Goal: Task Accomplishment & Management: Complete application form

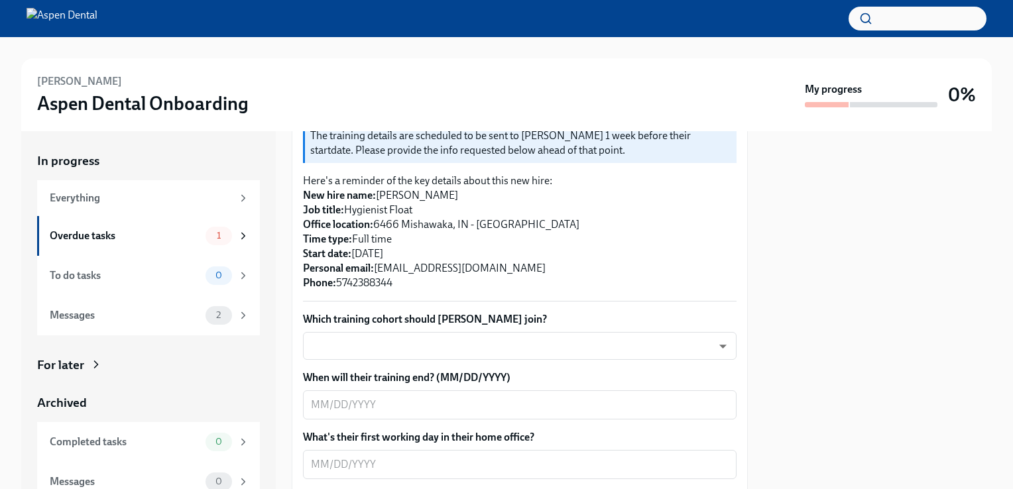
scroll to position [265, 0]
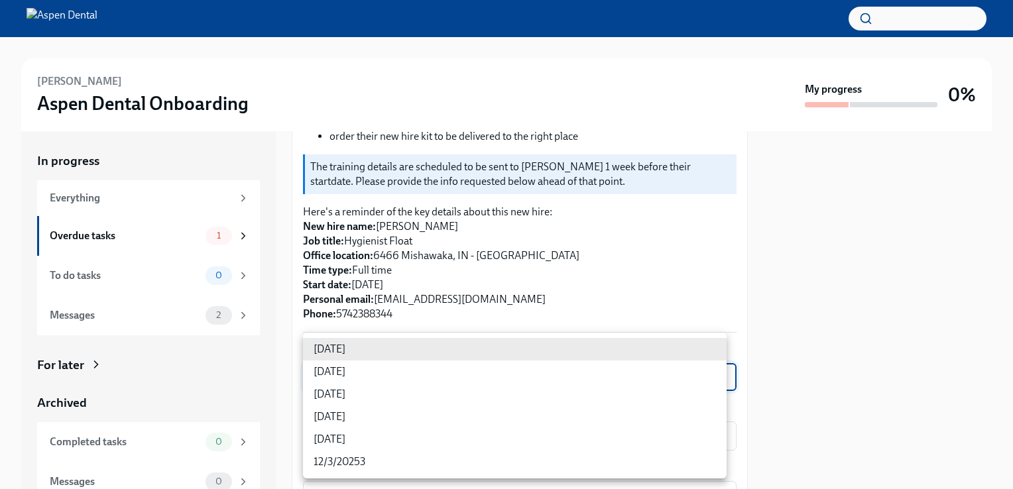
click at [718, 372] on body "Taylor Konrath Aspen Dental Onboarding My progress 0% In progress Everything Ov…" at bounding box center [506, 244] width 1013 height 489
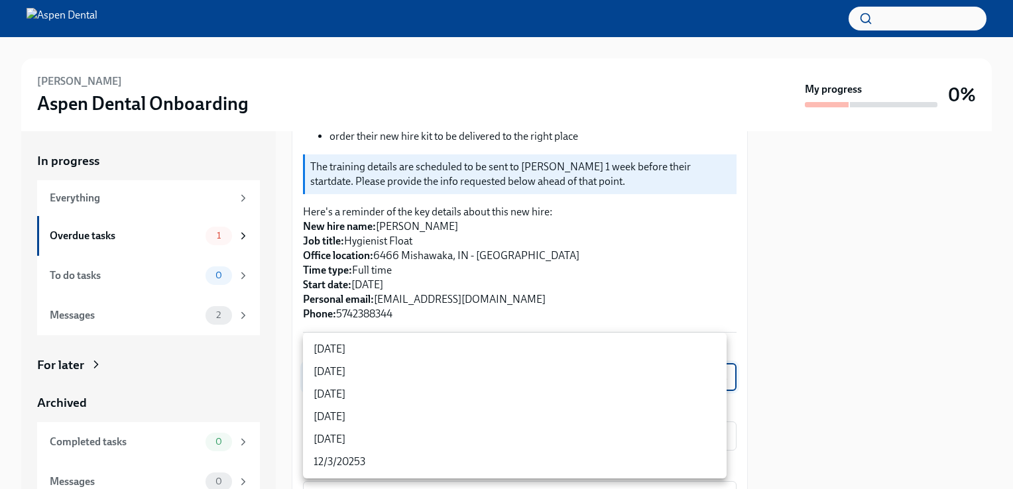
click at [357, 372] on li "9/24/2025" at bounding box center [515, 372] width 424 height 23
type input "3nUBSyPo1"
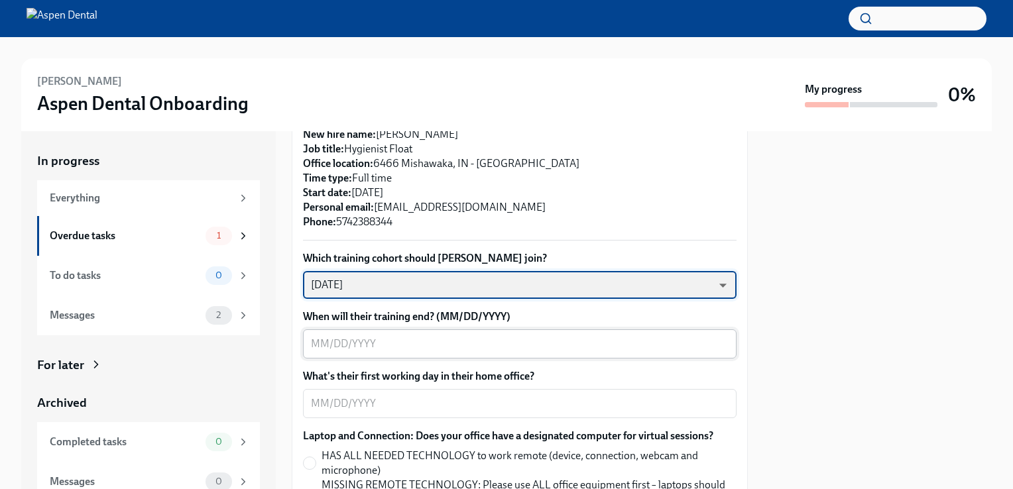
scroll to position [398, 0]
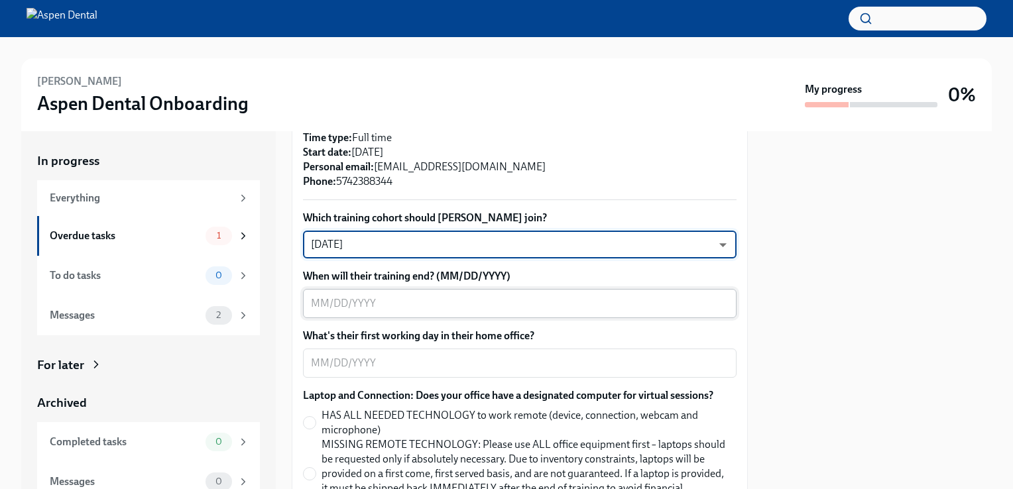
click at [418, 305] on textarea "When will their training end? (MM/DD/YYYY)" at bounding box center [520, 304] width 418 height 16
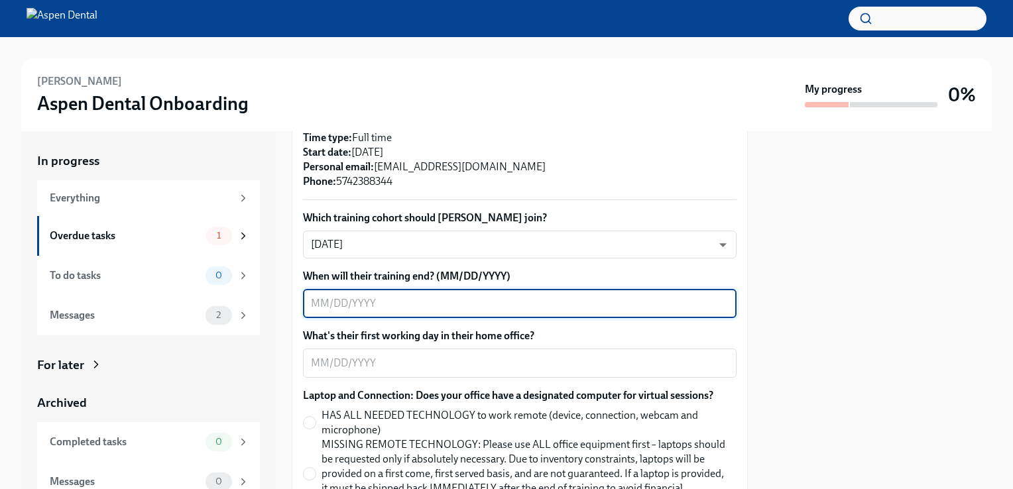
click at [559, 288] on div "When will their training end? (MM/DD/YYYY) x ​" at bounding box center [519, 293] width 433 height 49
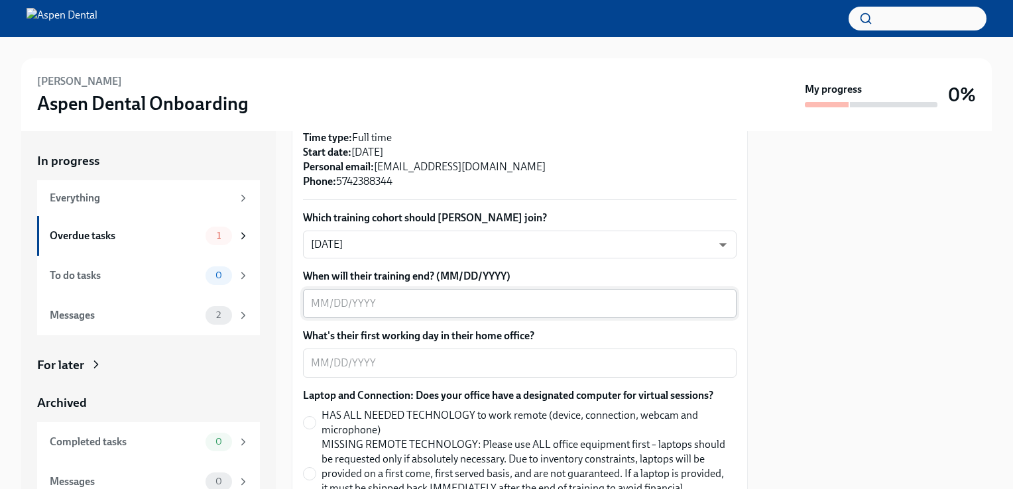
click at [567, 309] on textarea "When will their training end? (MM/DD/YYYY)" at bounding box center [520, 304] width 418 height 16
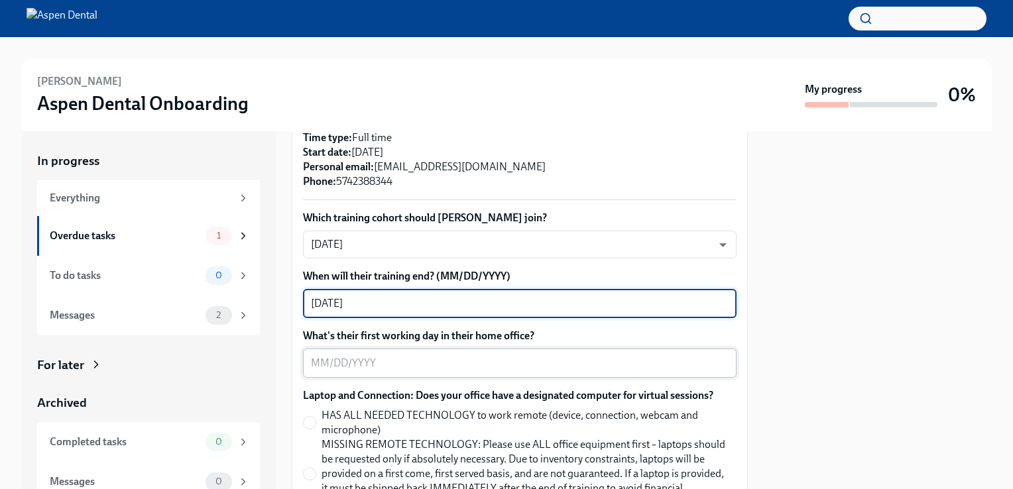
type textarea "10/10/25"
click at [432, 365] on textarea "What's their first working day in their home office?" at bounding box center [520, 363] width 418 height 16
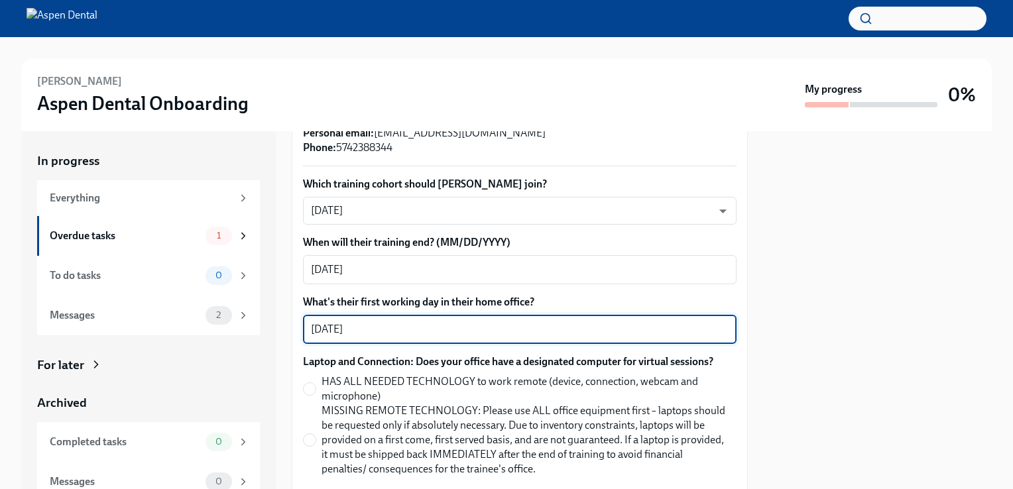
scroll to position [464, 0]
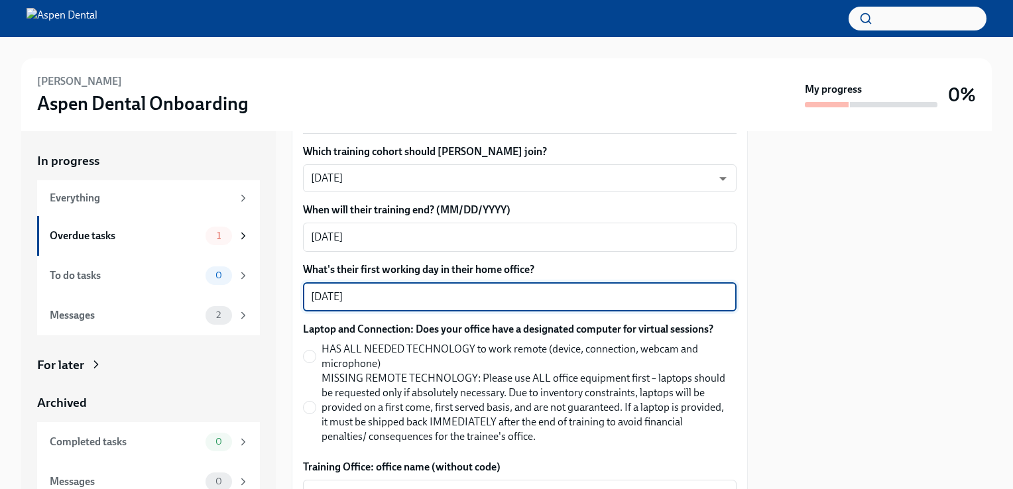
type textarea "10/13/25"
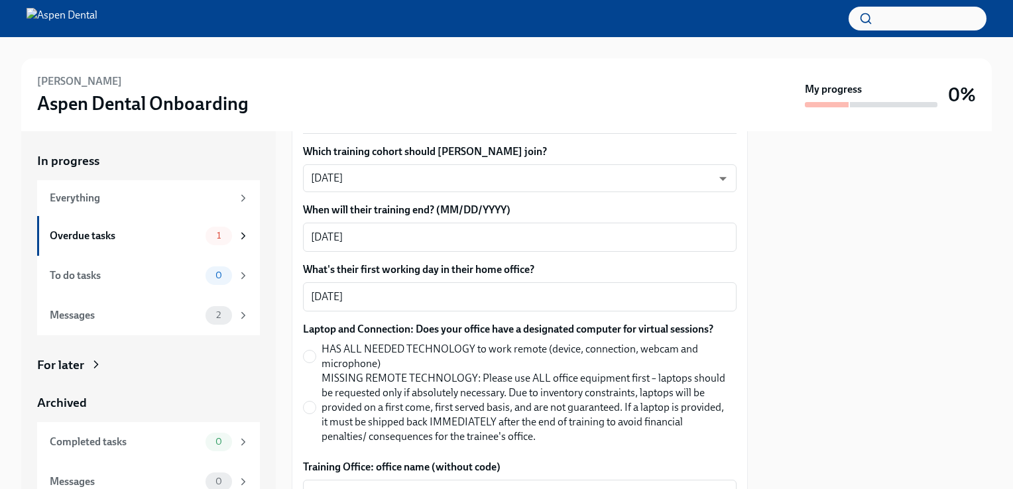
click at [309, 398] on label "MISSING REMOTE TECHNOLOGY: Please use ALL office equipment first – laptops shou…" at bounding box center [514, 407] width 423 height 73
click at [309, 402] on input "MISSING REMOTE TECHNOLOGY: Please use ALL office equipment first – laptops shou…" at bounding box center [310, 408] width 12 height 12
radio input "true"
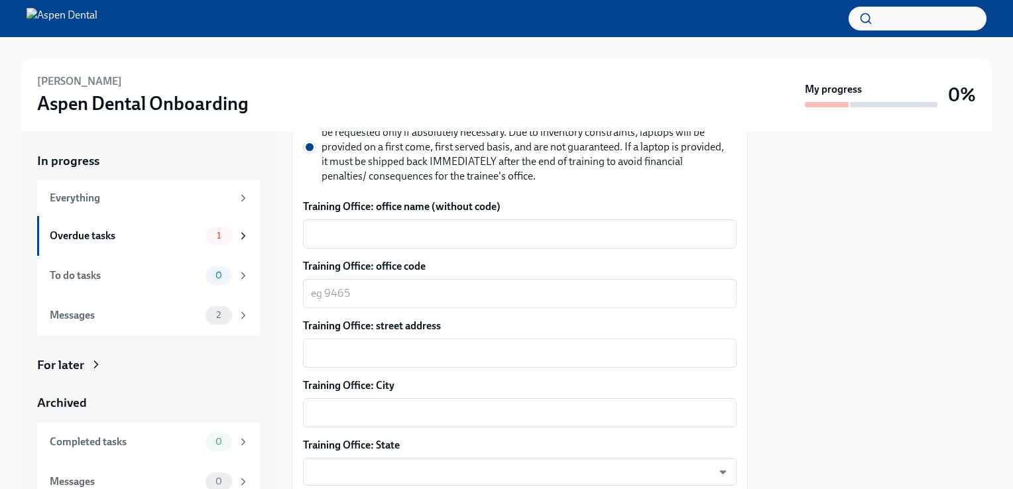
scroll to position [729, 0]
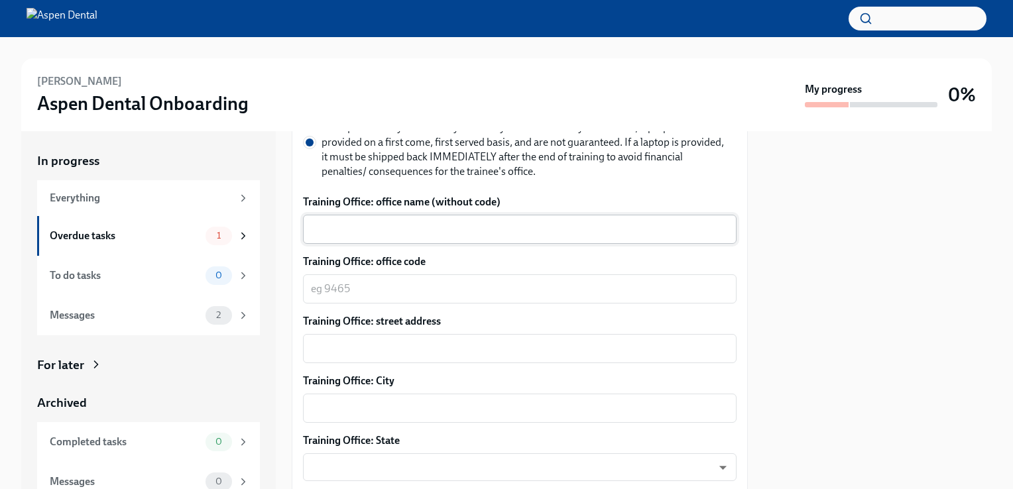
click at [435, 224] on textarea "Training Office: office name (without code)" at bounding box center [520, 229] width 418 height 16
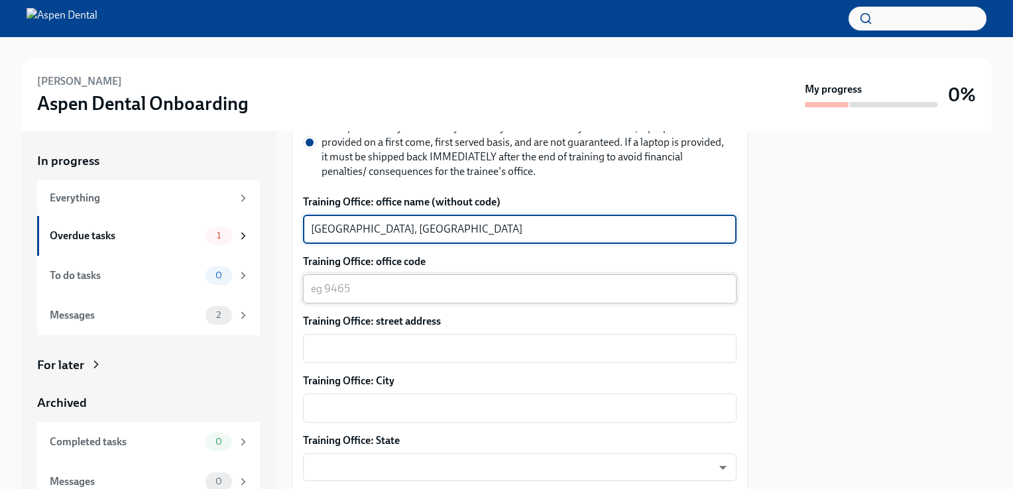
type textarea "South Bend, IN"
click at [423, 285] on textarea "Training Office: office code" at bounding box center [520, 289] width 418 height 16
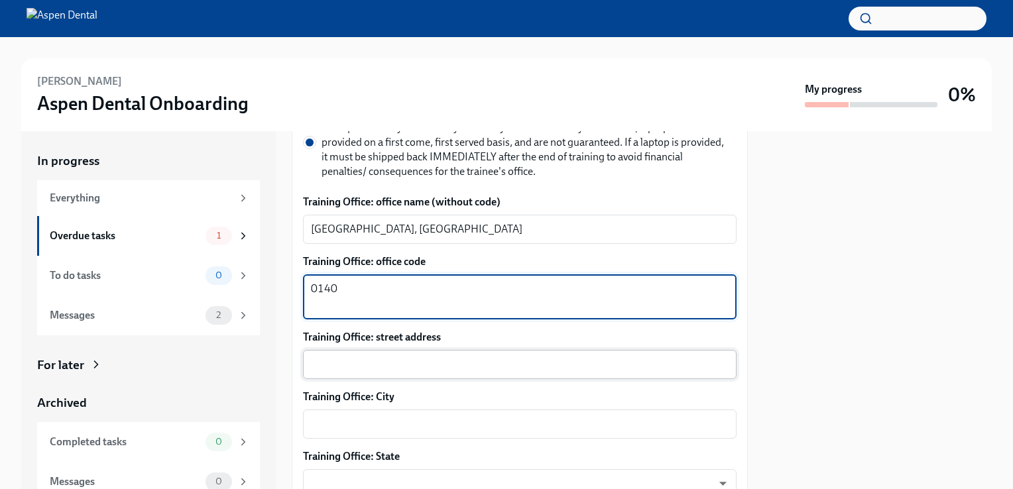
type textarea "0140"
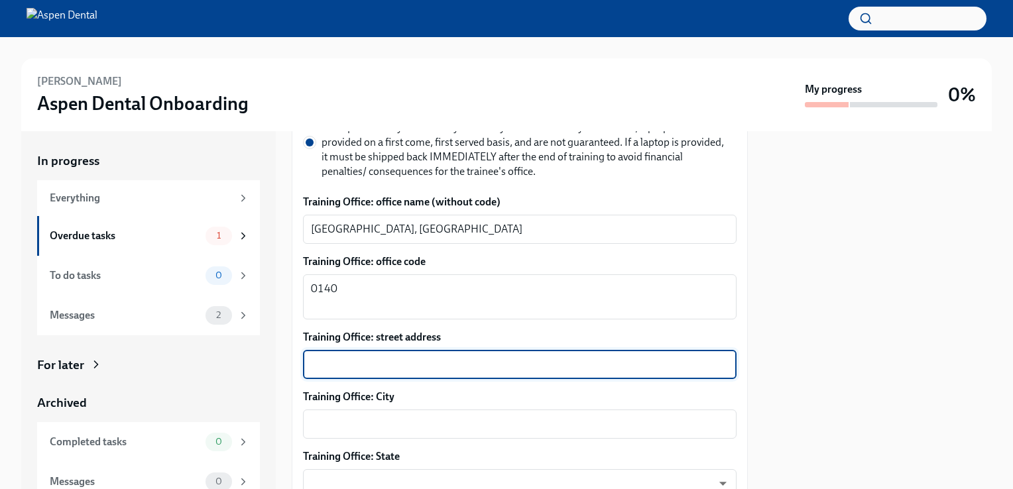
click at [387, 371] on textarea "Training Office: street address" at bounding box center [520, 365] width 418 height 16
paste textarea "206 W Ireland Rd, South Bend, IN 46614"
type textarea "206 W Ireland Rd, South Bend, IN 46614"
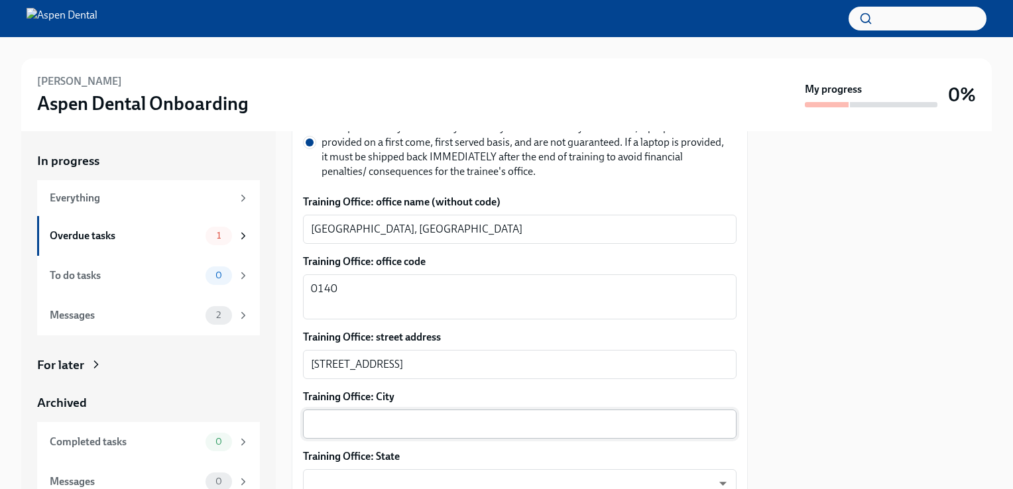
click at [361, 432] on div "x ​" at bounding box center [519, 424] width 433 height 29
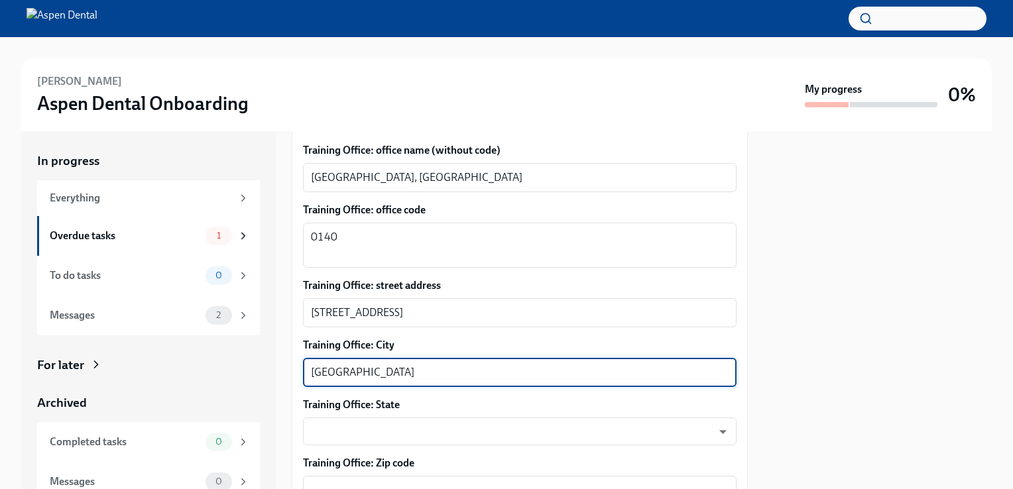
scroll to position [795, 0]
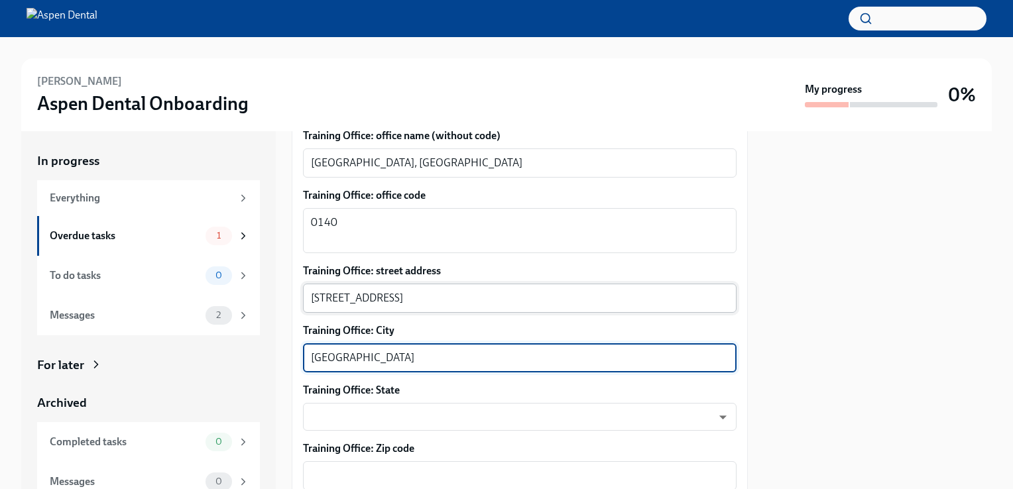
type textarea "South Bend"
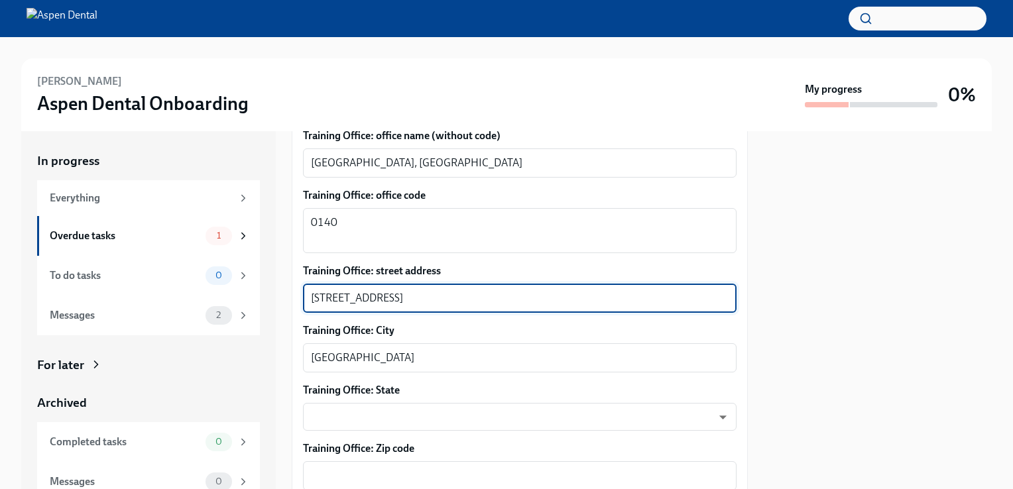
drag, startPoint x: 393, startPoint y: 296, endPoint x: 500, endPoint y: 296, distance: 107.4
click at [500, 296] on textarea "206 W Ireland Rd, South Bend, IN 46614" at bounding box center [520, 298] width 418 height 16
click at [356, 475] on textarea "Training Office: Zip code" at bounding box center [520, 476] width 418 height 16
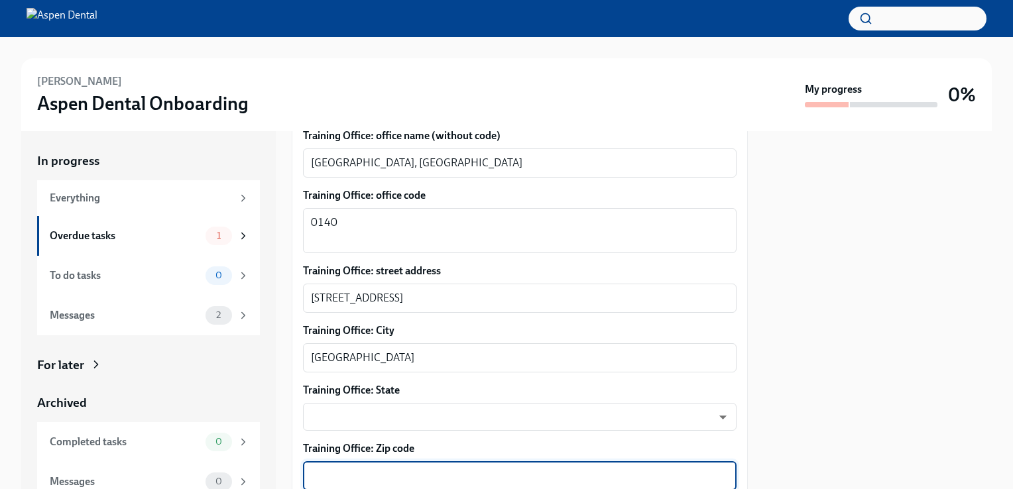
paste textarea "South Bend, IN 46614"
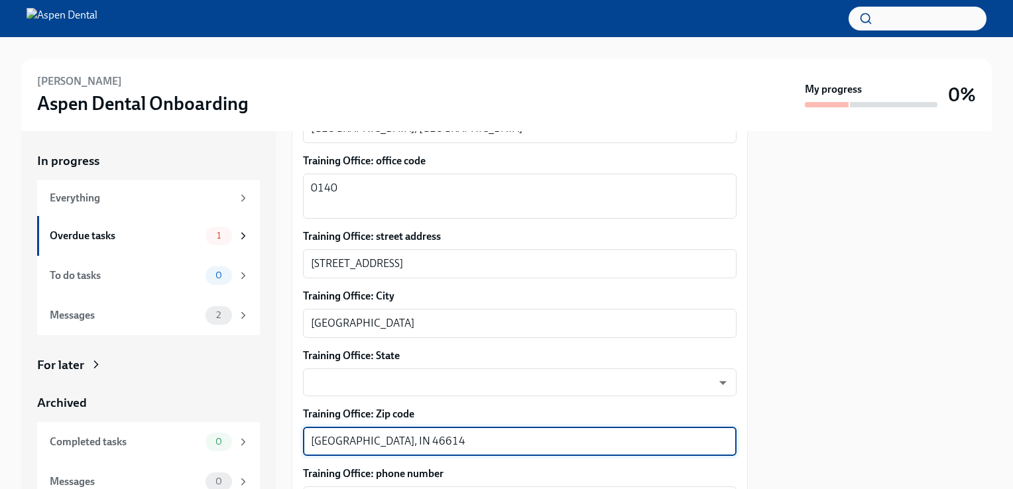
scroll to position [862, 0]
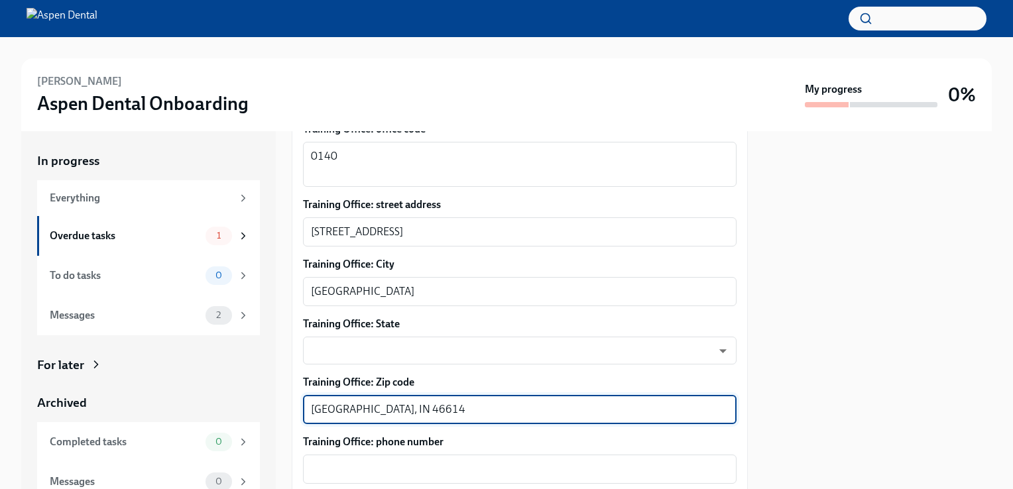
drag, startPoint x: 384, startPoint y: 410, endPoint x: 227, endPoint y: 406, distance: 157.2
click at [227, 406] on div "In progress Everything Overdue tasks 1 To do tasks 0 Messages 2 For later Archi…" at bounding box center [506, 310] width 970 height 358
type textarea "46614"
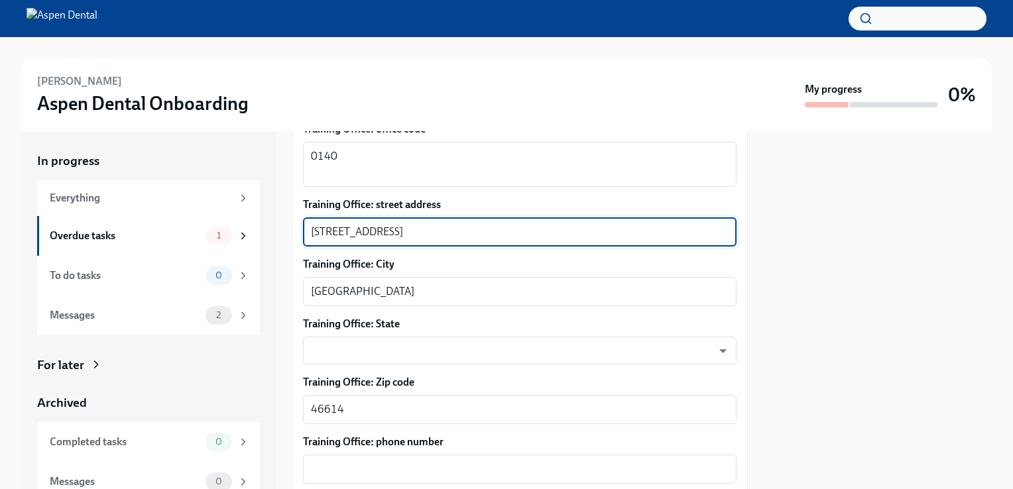
drag, startPoint x: 388, startPoint y: 232, endPoint x: 509, endPoint y: 232, distance: 121.3
click at [509, 232] on textarea "206 W Ireland Rd, South Bend, IN 46614" at bounding box center [520, 232] width 418 height 16
type textarea "206 W Ireland Rd"
click at [447, 354] on body "Taylor Konrath Aspen Dental Onboarding My progress 0% In progress Everything Ov…" at bounding box center [506, 244] width 1013 height 489
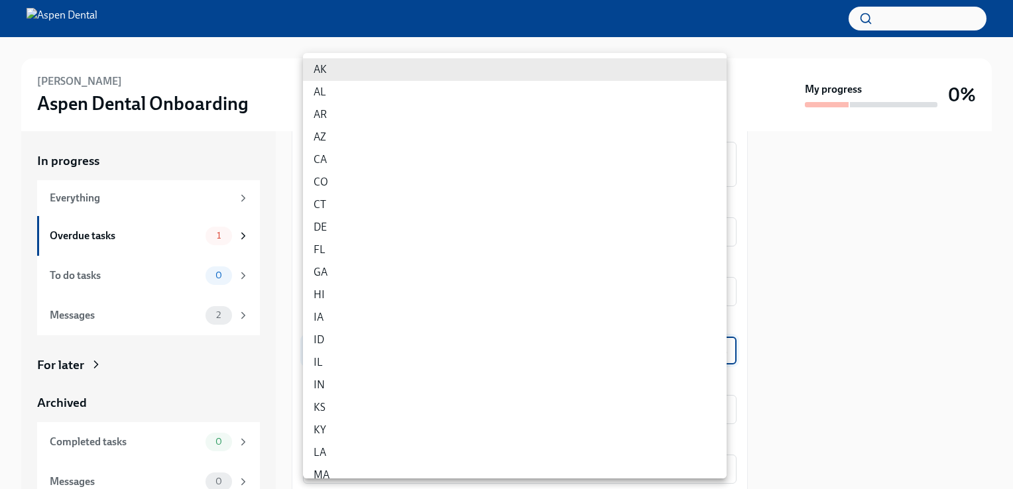
click at [411, 382] on li "IN" at bounding box center [515, 385] width 424 height 23
type input "l41KCsEUd"
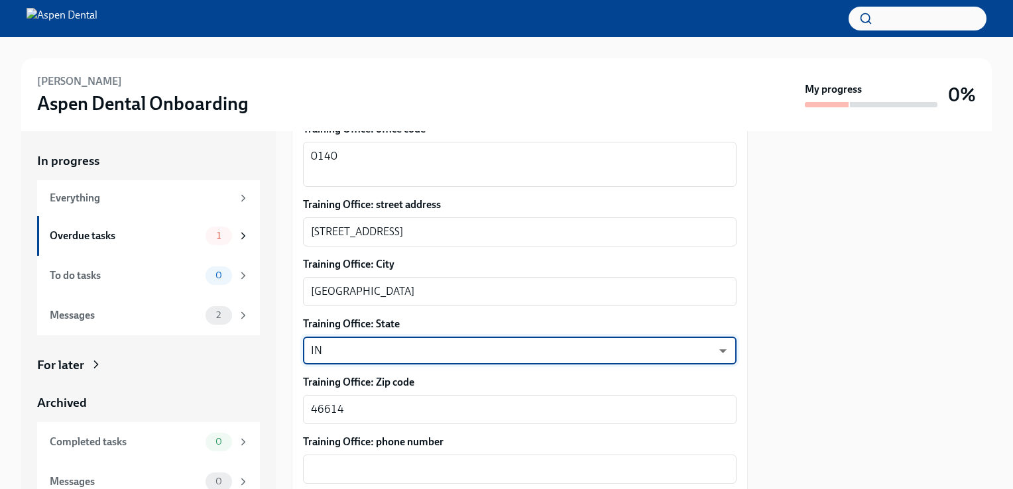
click at [806, 372] on div at bounding box center [878, 310] width 228 height 358
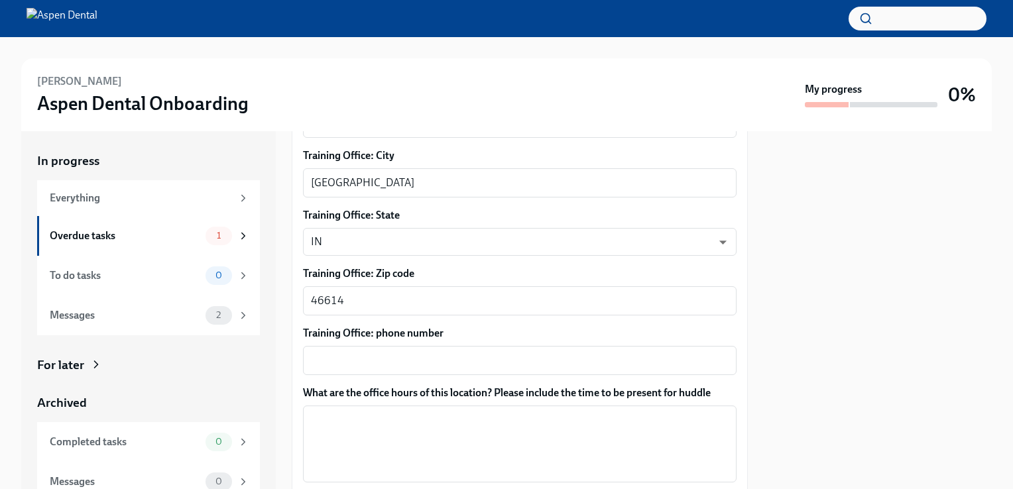
scroll to position [994, 0]
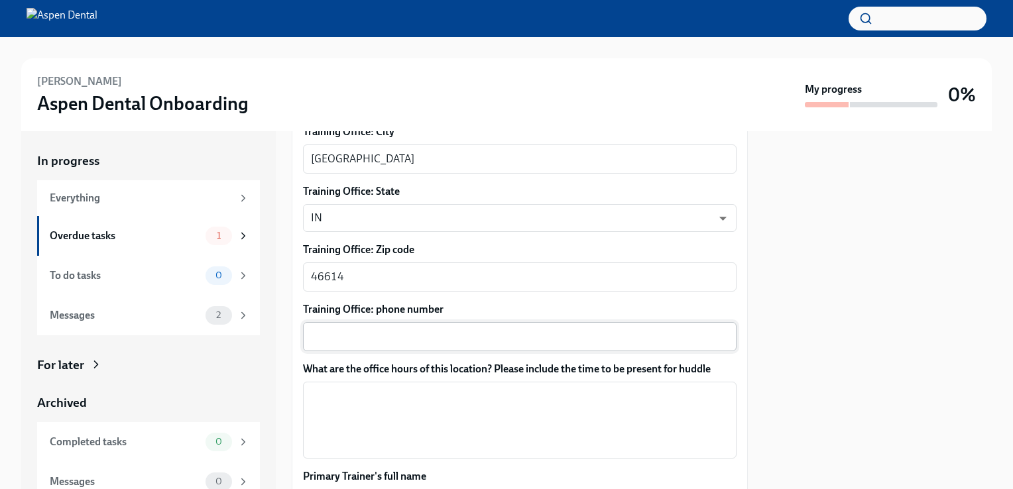
click at [366, 338] on textarea "Training Office: phone number" at bounding box center [520, 337] width 418 height 16
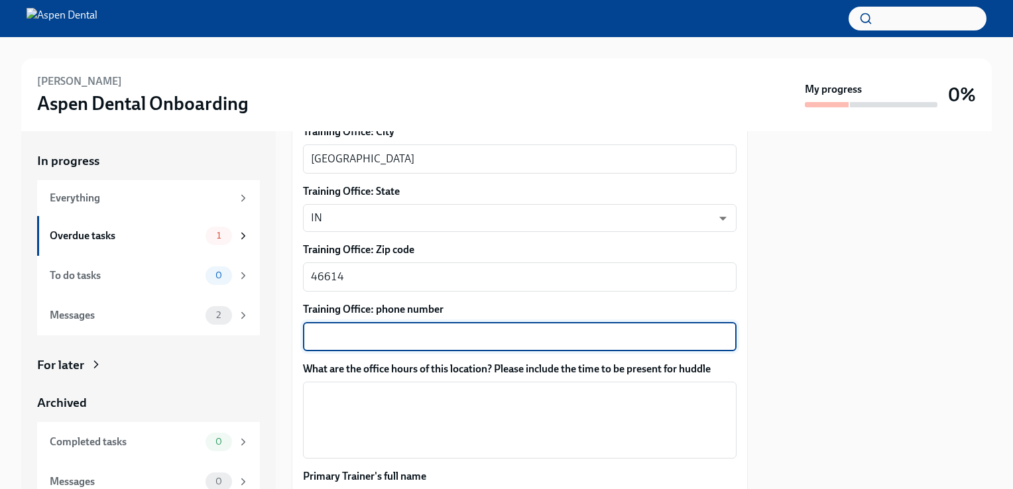
paste textarea "(574) 299-1400"
type textarea "(574) 299-1400"
click at [345, 385] on div "x ​" at bounding box center [519, 420] width 433 height 77
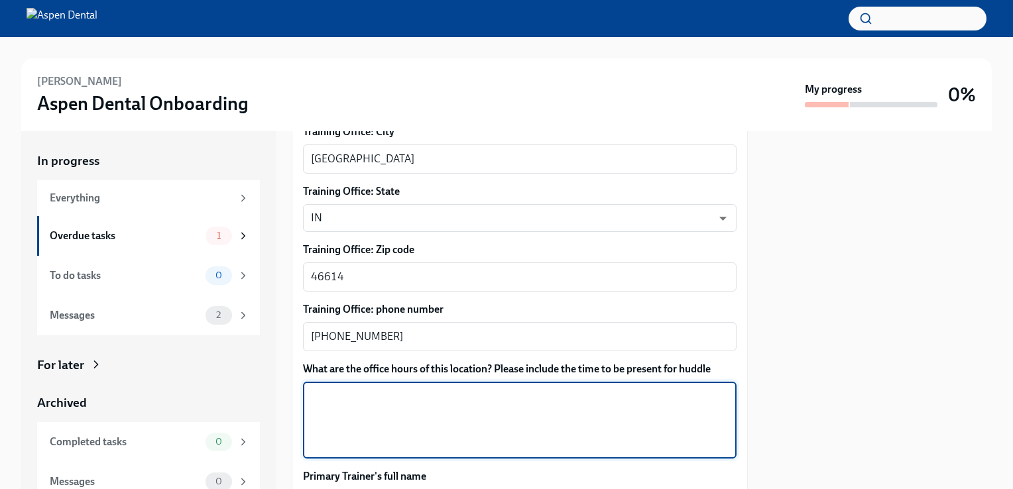
paste textarea "Mon 8:00am - 5:00pm Tue 7:00am - 5:00pm Wed 7:00am - 5:00pm Thu 7:00am - 5:00pm…"
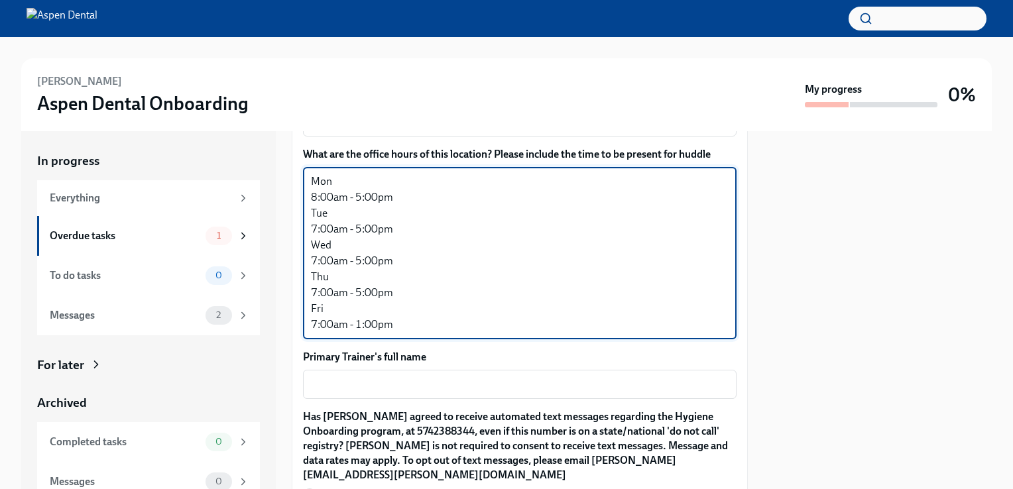
scroll to position [1249, 0]
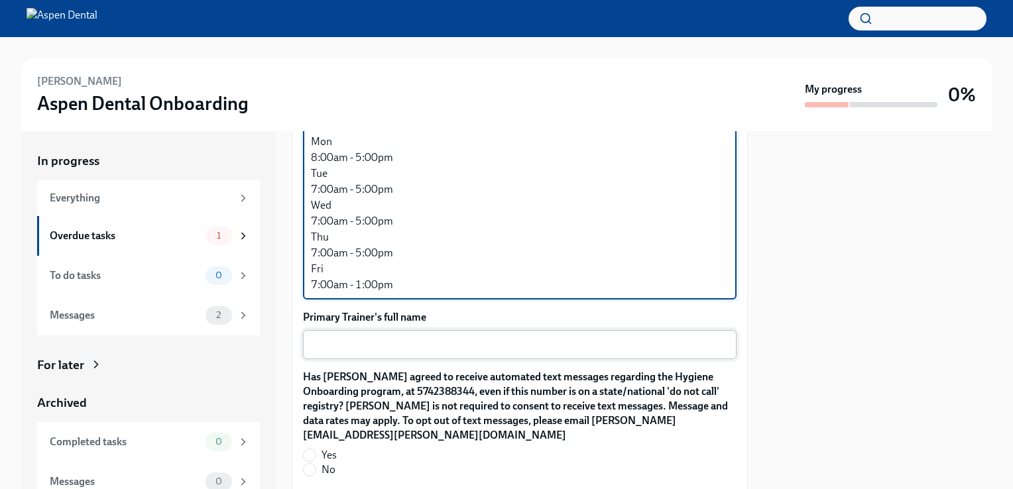
type textarea "Mon 8:00am - 5:00pm Tue 7:00am - 5:00pm Wed 7:00am - 5:00pm Thu 7:00am - 5:00pm…"
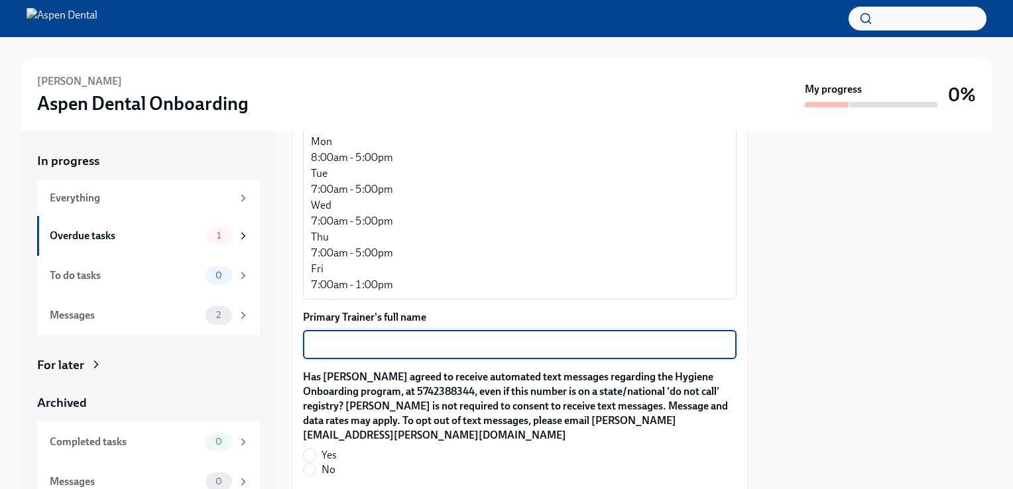
click at [341, 344] on textarea "Primary Trainer's full name" at bounding box center [520, 345] width 418 height 16
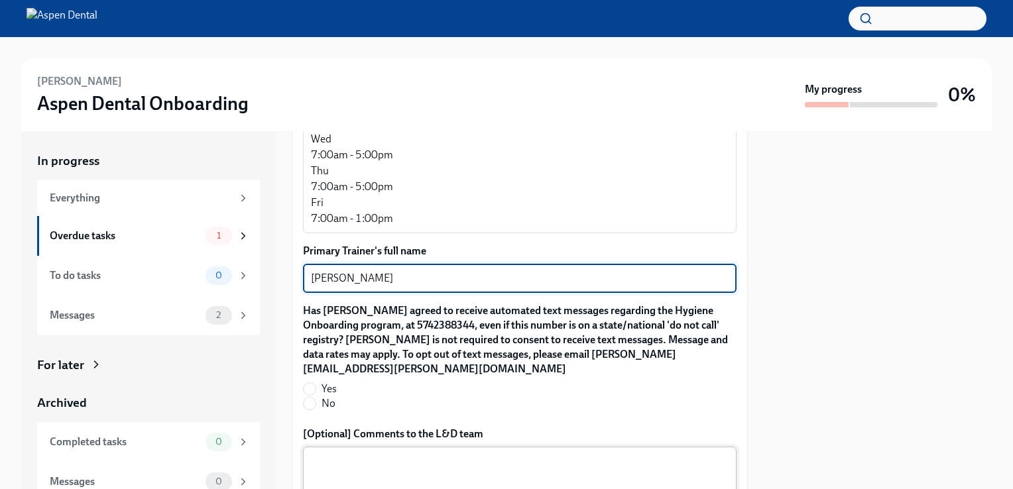
scroll to position [1381, 0]
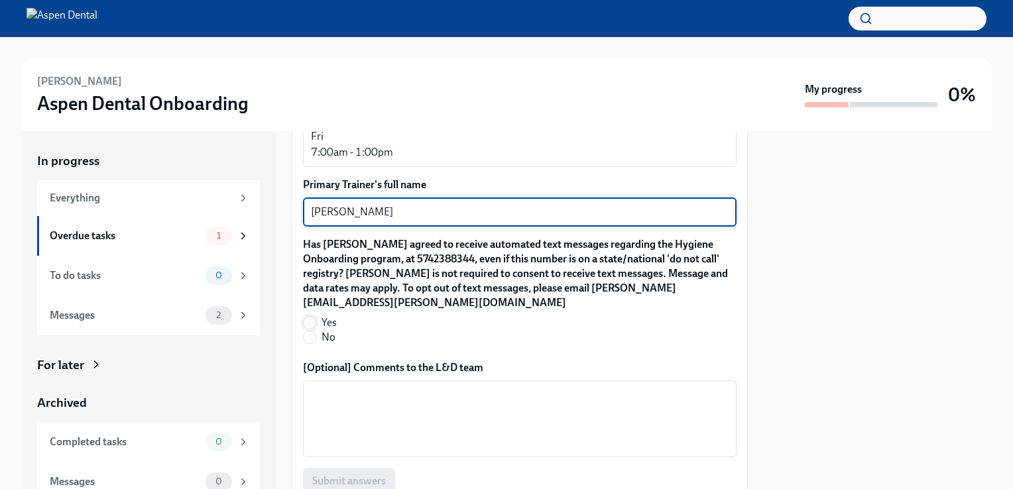
type textarea "Danielle MacIntosh"
click at [306, 317] on input "Yes" at bounding box center [310, 323] width 12 height 12
radio input "true"
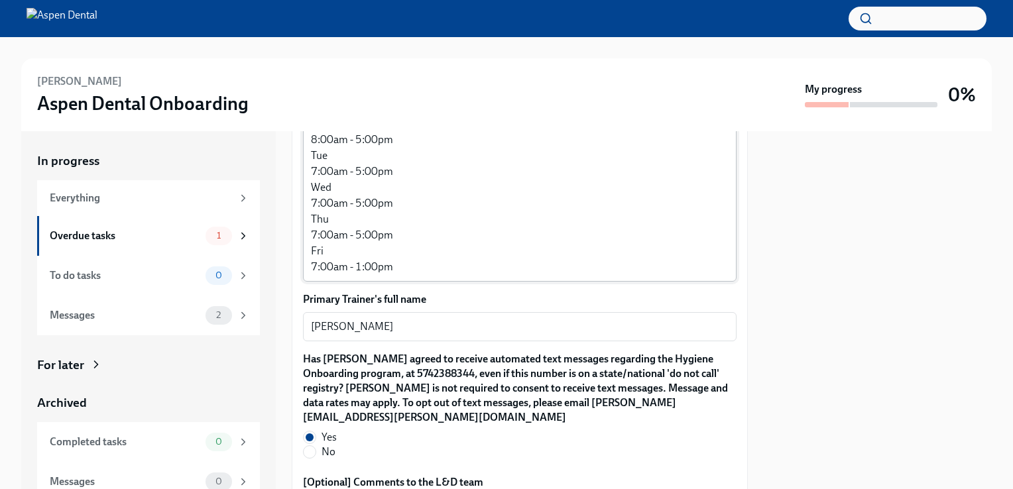
scroll to position [1225, 0]
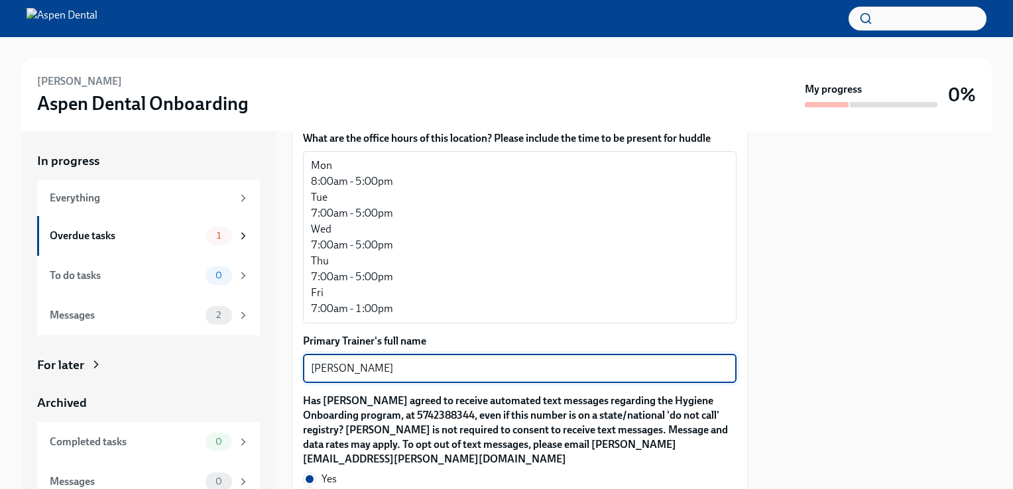
click at [349, 367] on textarea "Danielle MacIntosh" at bounding box center [520, 369] width 418 height 16
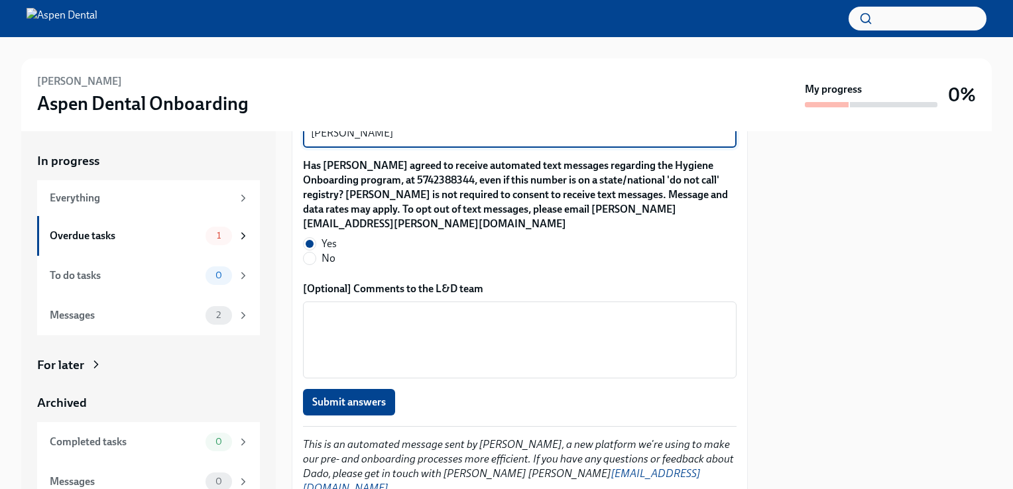
scroll to position [1490, 0]
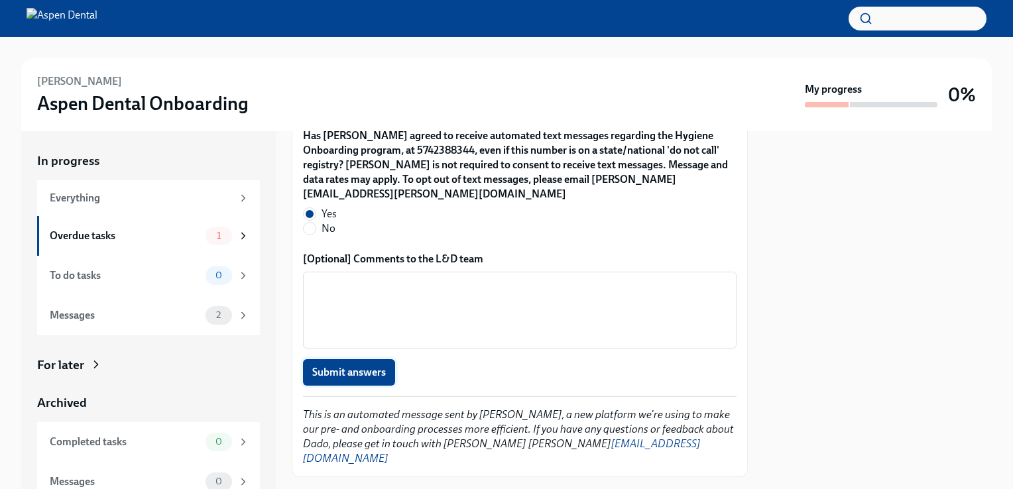
type textarea "Danielle Johnson MacIntosh"
click at [347, 366] on span "Submit answers" at bounding box center [349, 372] width 74 height 13
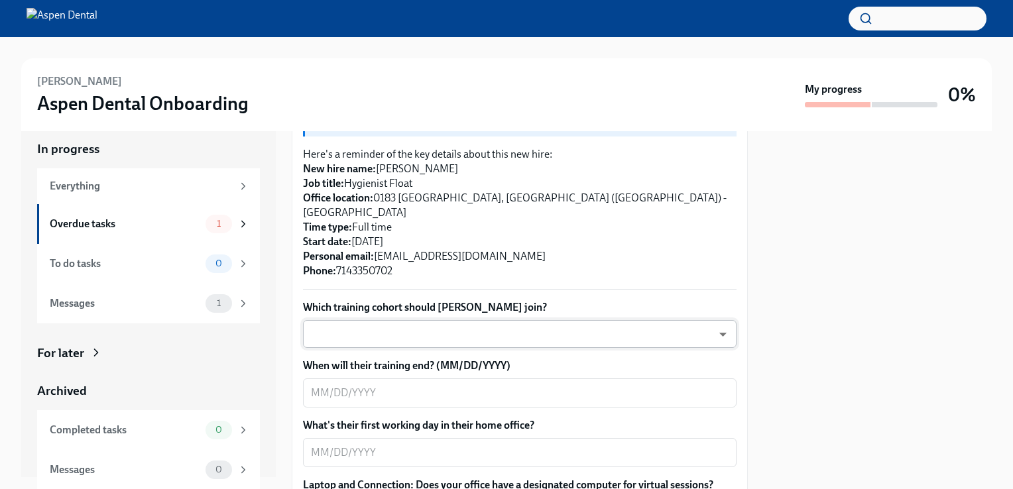
scroll to position [331, 0]
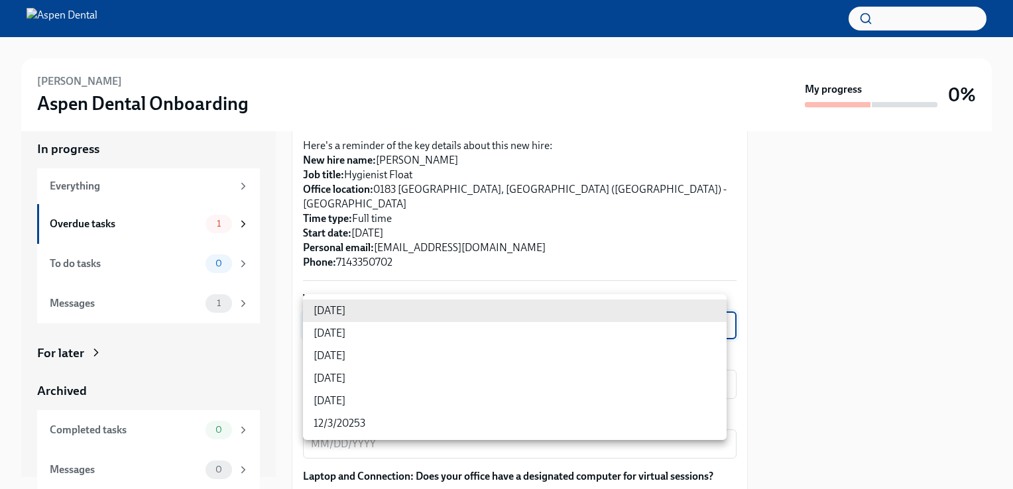
click at [399, 312] on body "Joey Taylor Aspen Dental Onboarding My progress 0% In progress Everything Overd…" at bounding box center [506, 244] width 1013 height 489
click at [321, 332] on li "[DATE]" at bounding box center [515, 333] width 424 height 23
type input "3nUBSyPo1"
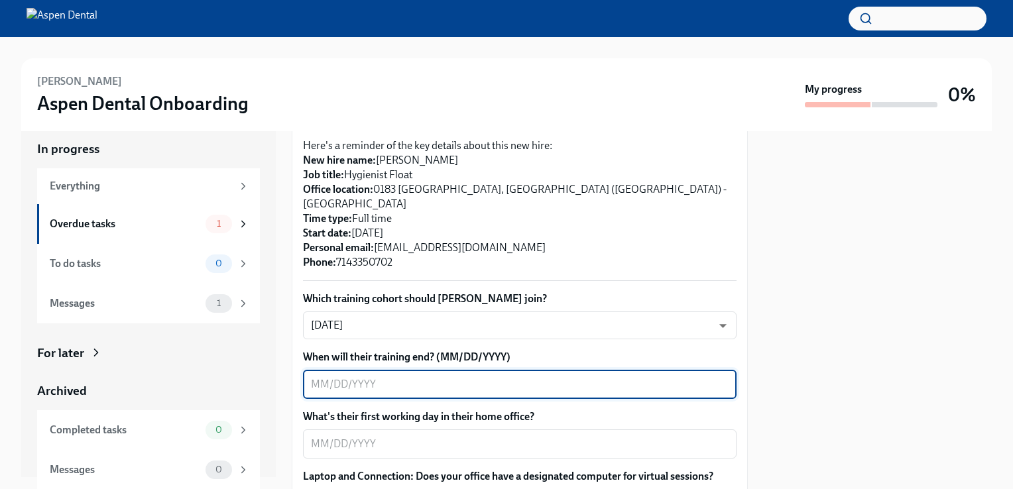
click at [502, 376] on textarea "When will their training end? (MM/DD/YYYY)" at bounding box center [520, 384] width 418 height 16
click at [470, 376] on textarea "When will their training end? (MM/DD/YYYY)" at bounding box center [520, 384] width 418 height 16
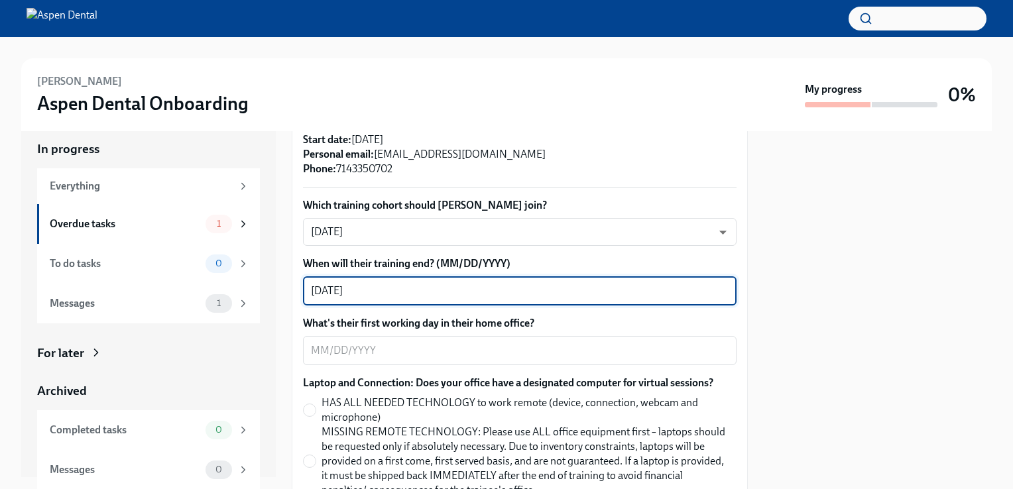
scroll to position [464, 0]
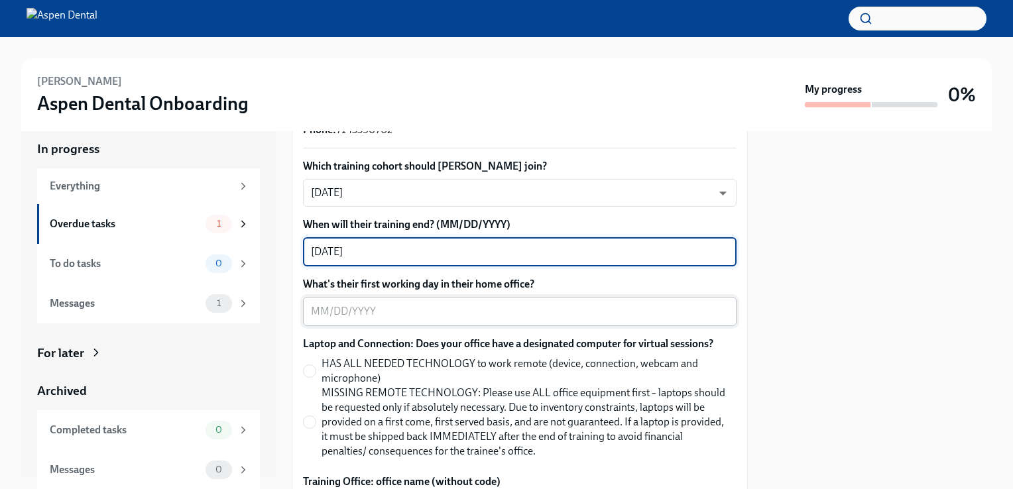
type textarea "10/10/25"
click at [369, 297] on div "x ​" at bounding box center [519, 311] width 433 height 29
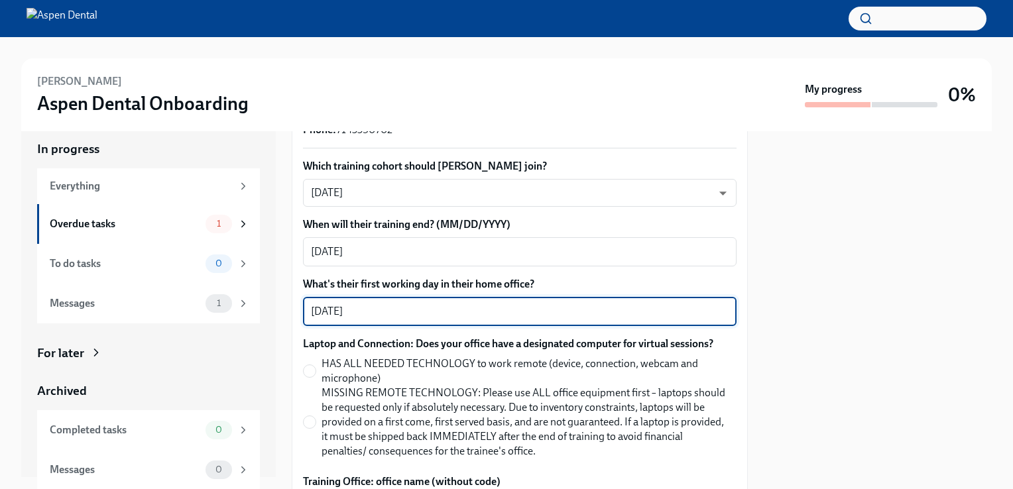
scroll to position [597, 0]
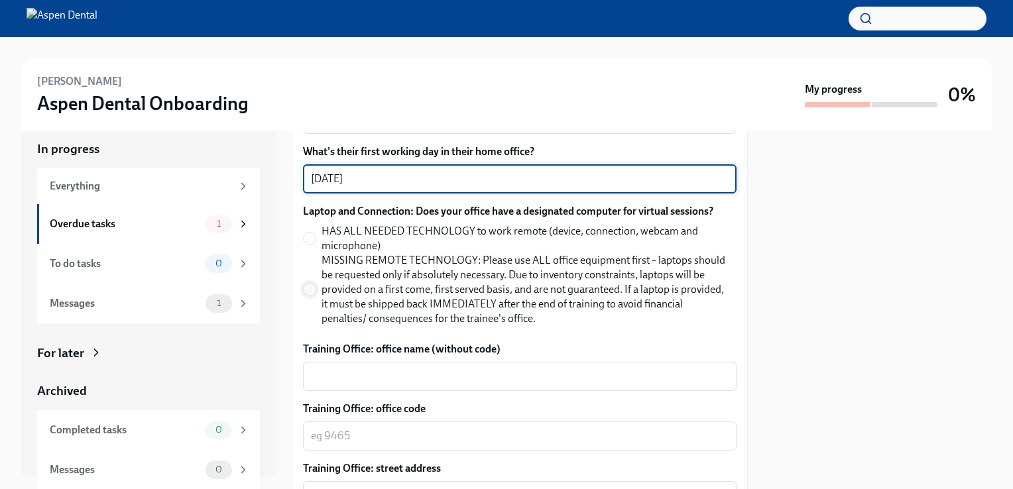
type textarea "10/13/25"
click at [305, 284] on input "MISSING REMOTE TECHNOLOGY: Please use ALL office equipment first – laptops shou…" at bounding box center [310, 290] width 12 height 12
radio input "true"
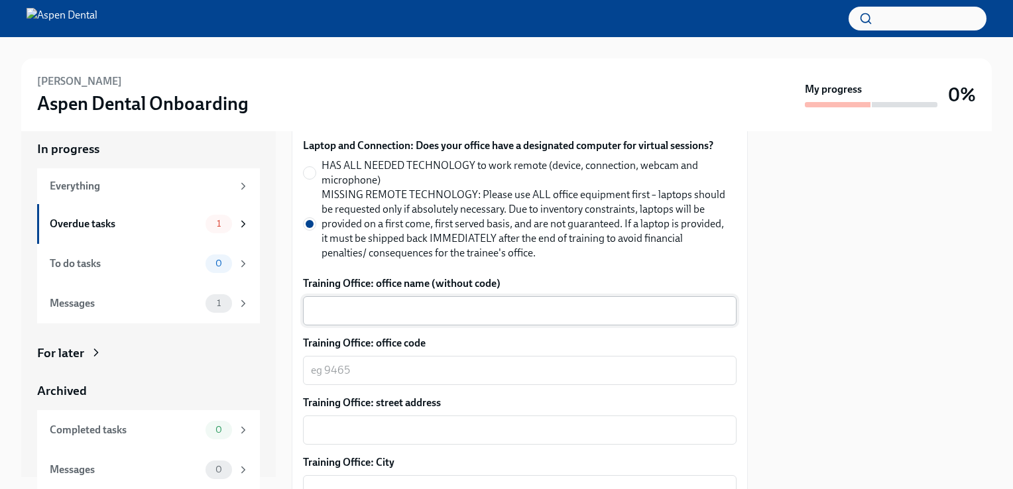
scroll to position [663, 0]
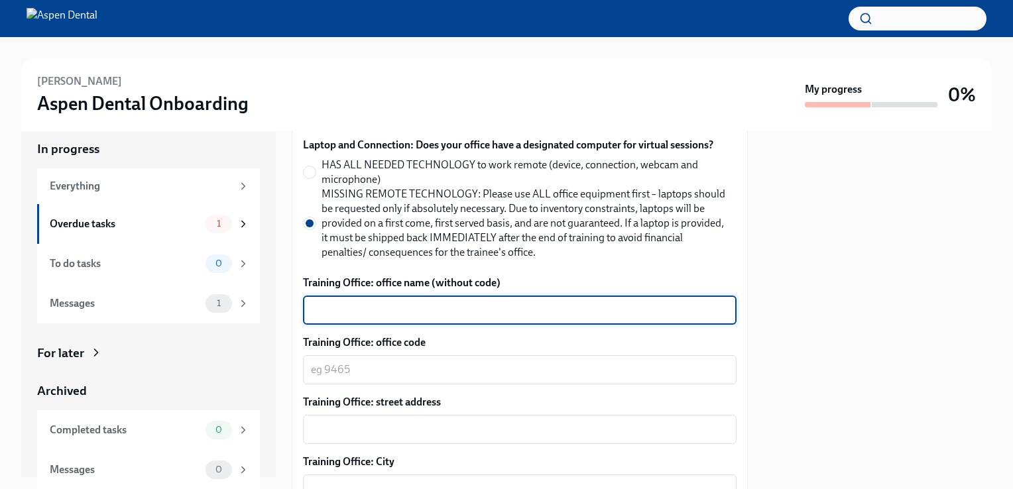
click at [353, 302] on textarea "Training Office: office name (without code)" at bounding box center [520, 310] width 418 height 16
type textarea "Greenwood, IN"
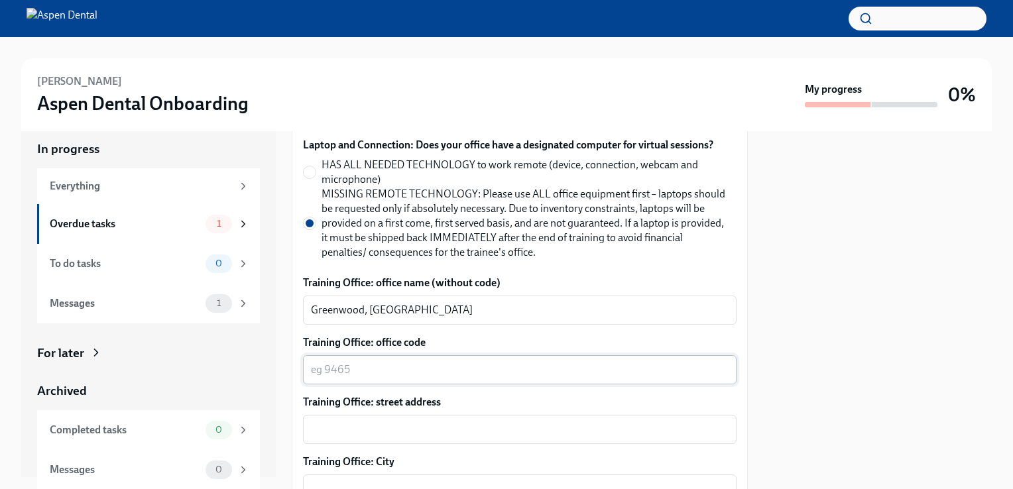
click at [373, 363] on div "x ​" at bounding box center [519, 369] width 433 height 29
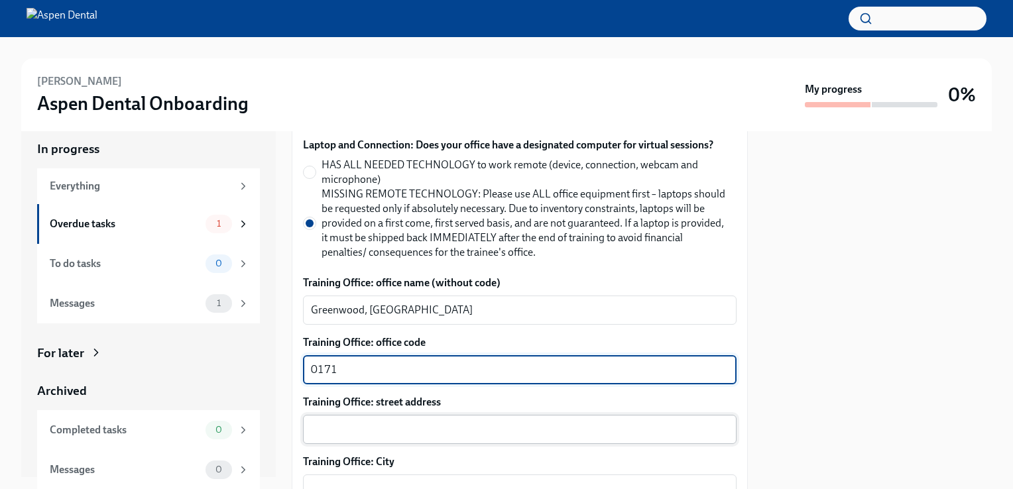
type textarea "0171"
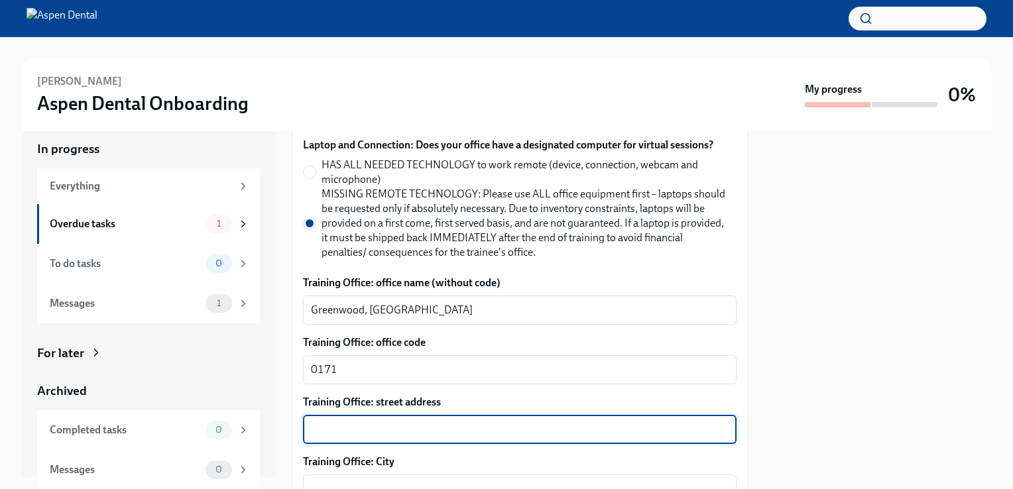
click at [329, 422] on textarea "Training Office: street address" at bounding box center [520, 430] width 418 height 16
click at [350, 422] on textarea "Training Office: street address" at bounding box center [520, 430] width 418 height 16
paste textarea "331 S State Rd 135 Suite D"
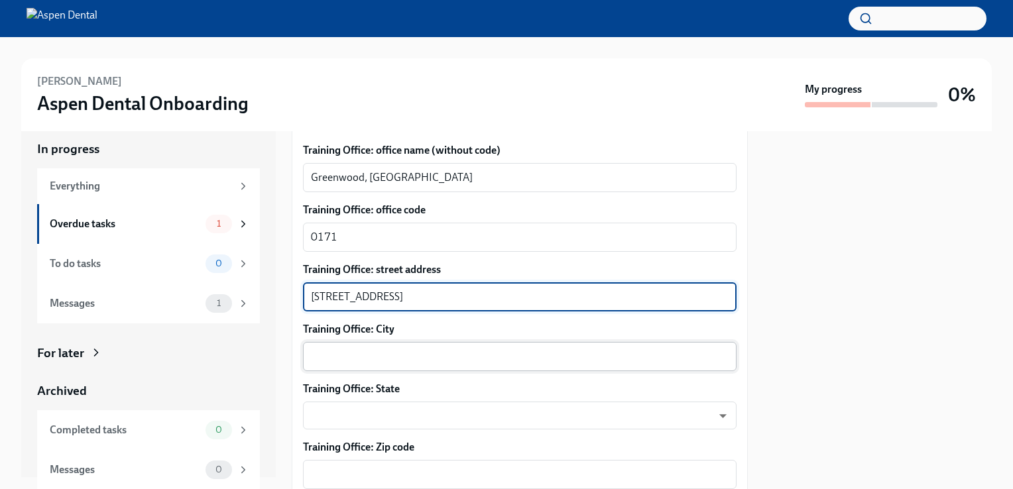
type textarea "331 S State Rd 135 Suite D"
click at [376, 349] on textarea "Training Office: City" at bounding box center [520, 357] width 418 height 16
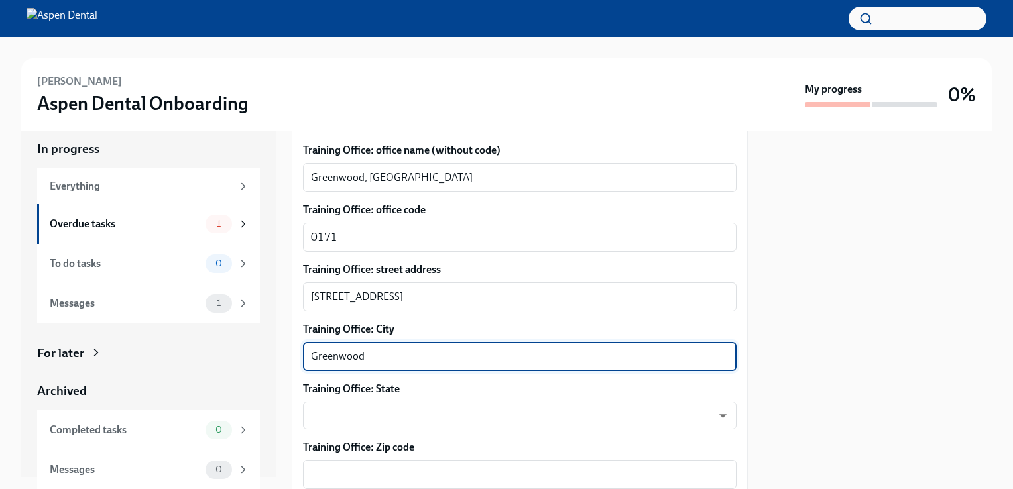
type textarea "Greenwood"
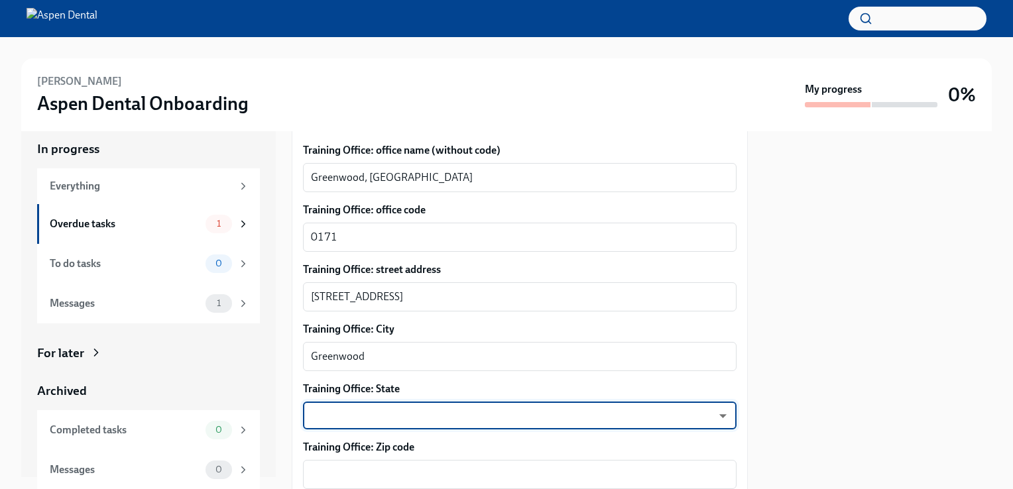
click at [386, 412] on body "Joey Taylor Aspen Dental Onboarding My progress 0% In progress Everything Overd…" at bounding box center [506, 244] width 1013 height 489
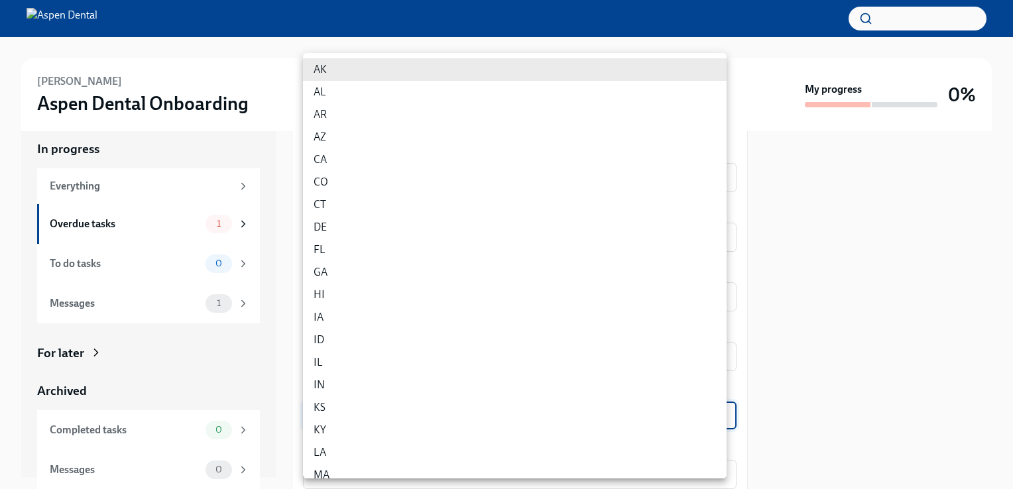
click at [355, 388] on li "IN" at bounding box center [515, 385] width 424 height 23
type input "l41KCsEUd"
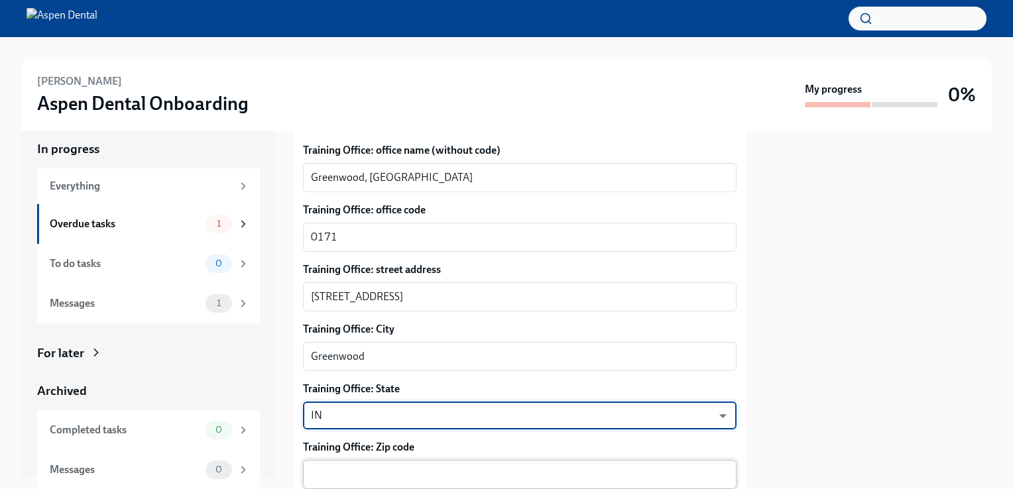
click at [363, 460] on div "x ​" at bounding box center [519, 474] width 433 height 29
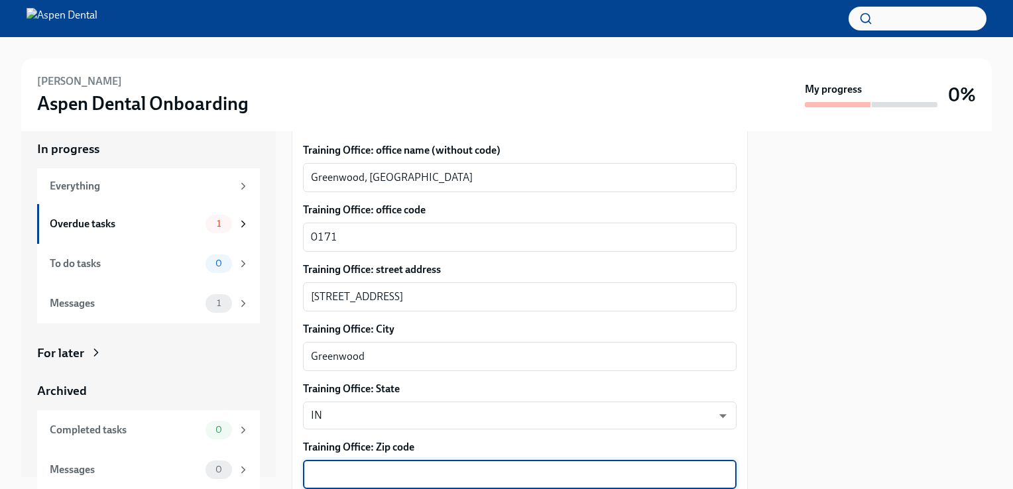
paste textarea "46142"
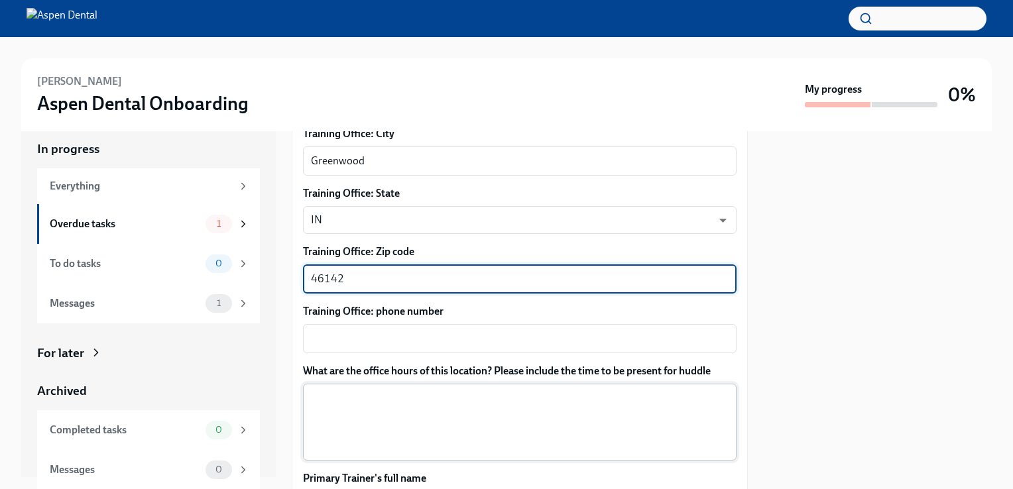
scroll to position [994, 0]
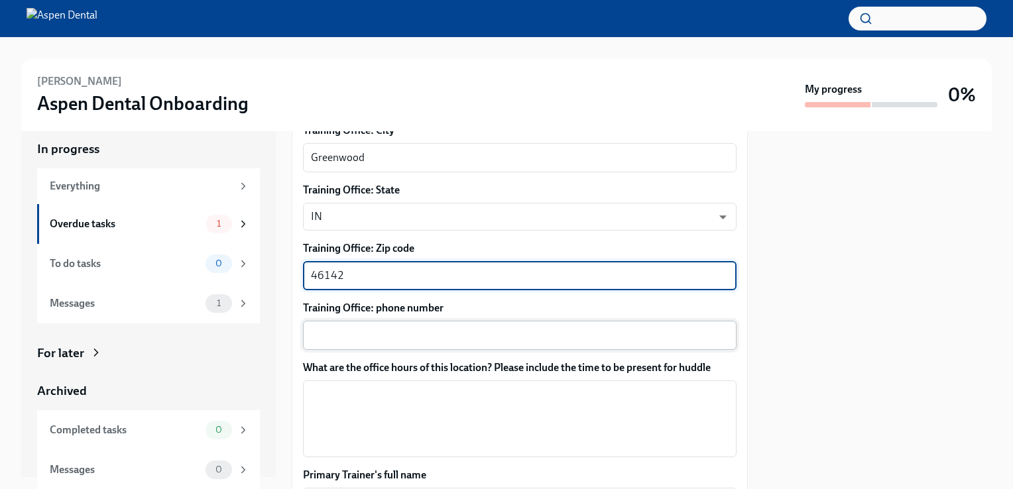
type textarea "46142"
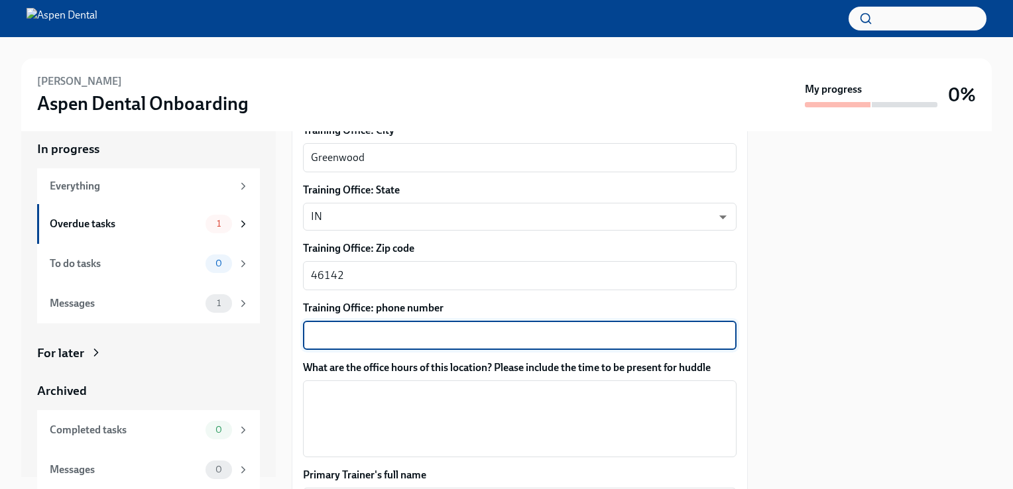
click at [356, 327] on textarea "Training Office: phone number" at bounding box center [520, 335] width 418 height 16
click at [325, 327] on textarea "Training Office: phone number" at bounding box center [520, 335] width 418 height 16
paste textarea "(317) 859-0600"
type textarea "(317) 859-0600"
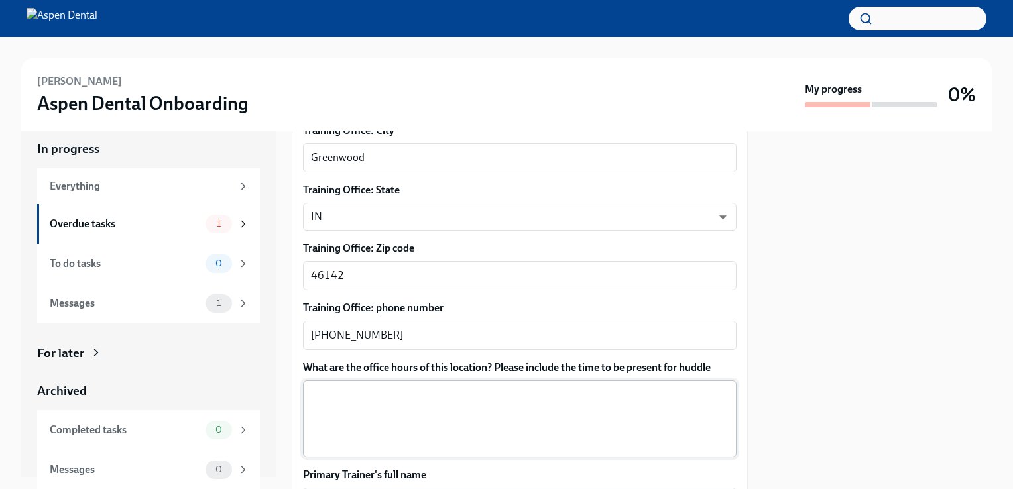
click at [361, 380] on div "x ​" at bounding box center [519, 418] width 433 height 77
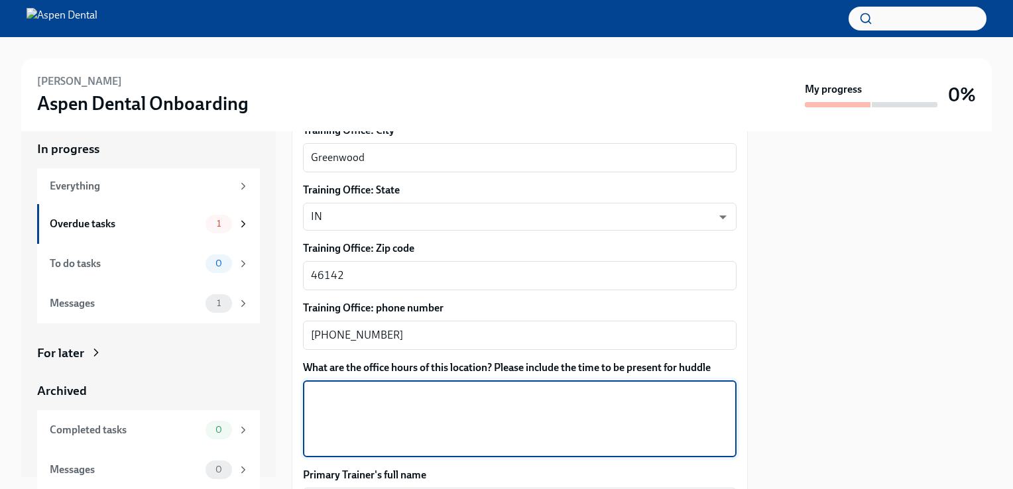
paste textarea "Mon 7:00am - 5:00pm Tue 8:00am - 5:00pm Wed 8:00am - 5:00pm Thu 8:00am - 5:00pm…"
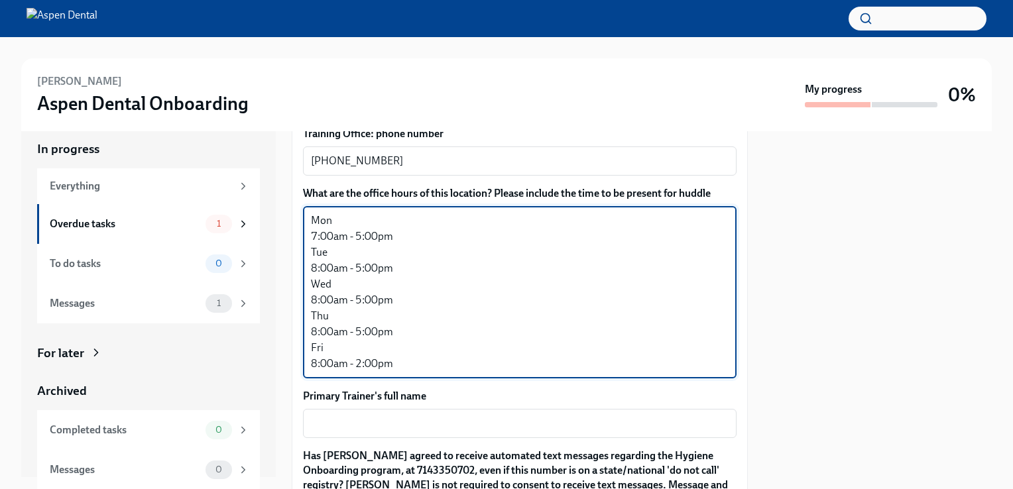
scroll to position [16, 0]
type textarea "Mon 7:00am - 5:00pm Tue 8:00am - 5:00pm Wed 8:00am - 5:00pm Thu 8:00am - 5:00pm…"
click at [316, 416] on textarea "Primary Trainer's full name" at bounding box center [520, 424] width 418 height 16
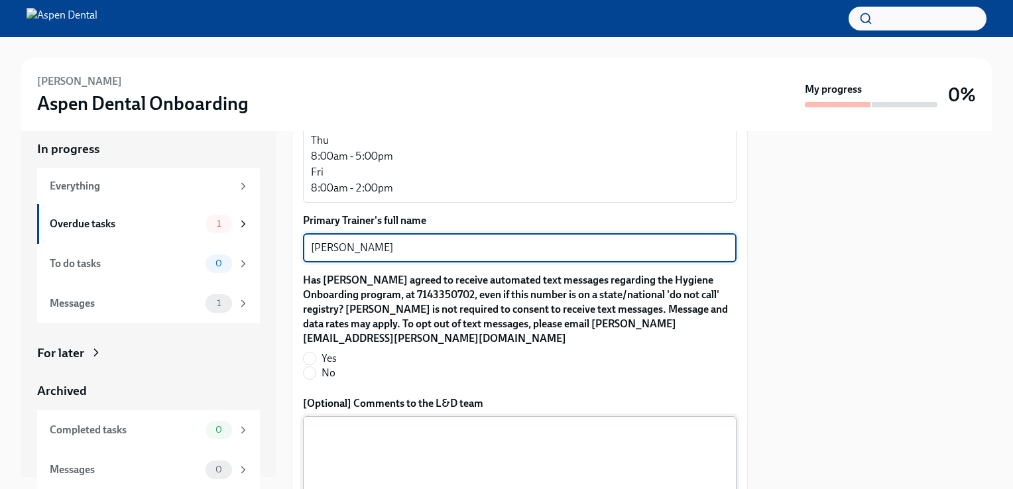
scroll to position [1367, 0]
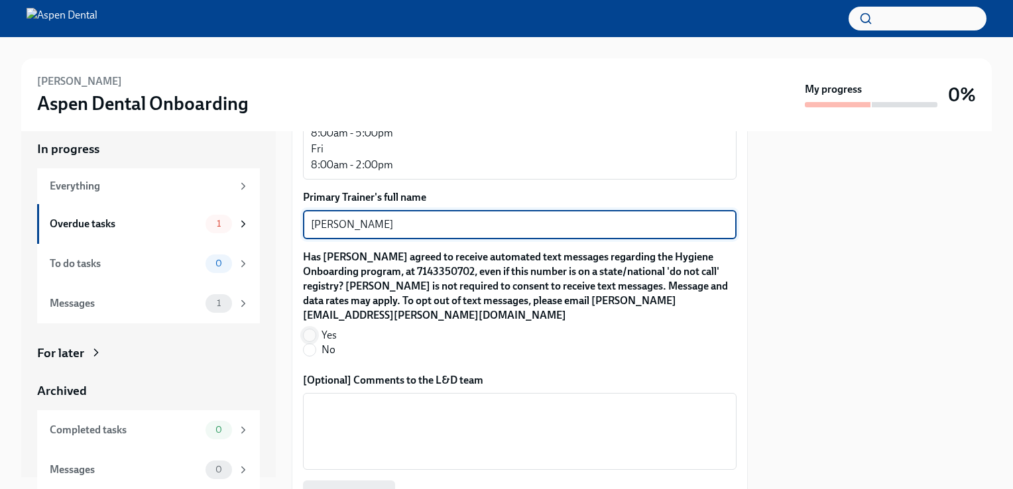
type textarea "Emily Rister"
click at [308, 329] on input "Yes" at bounding box center [310, 335] width 12 height 12
radio input "true"
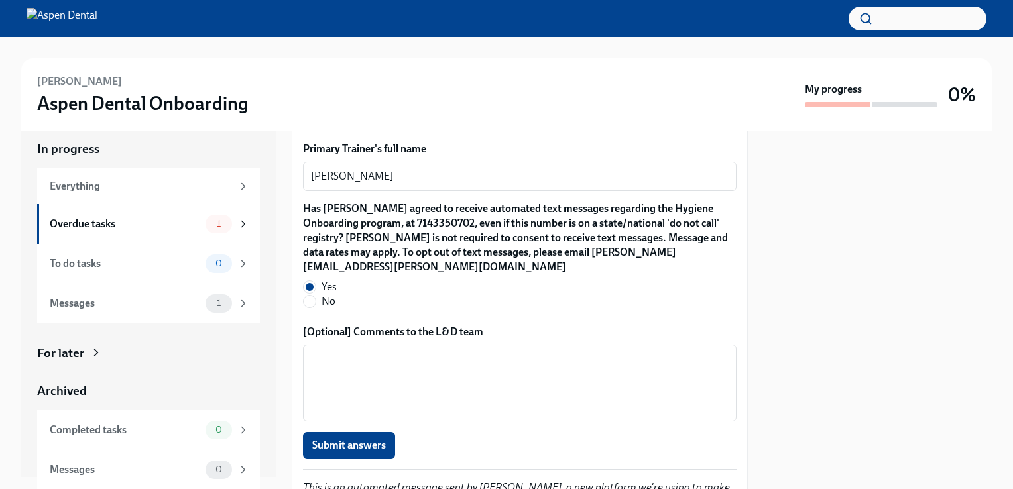
scroll to position [1474, 0]
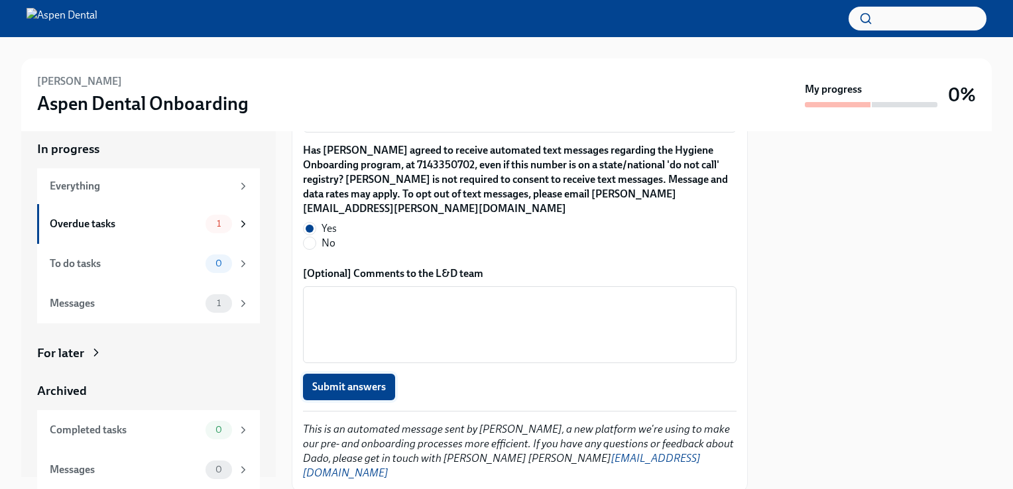
click at [347, 380] on span "Submit answers" at bounding box center [349, 386] width 74 height 13
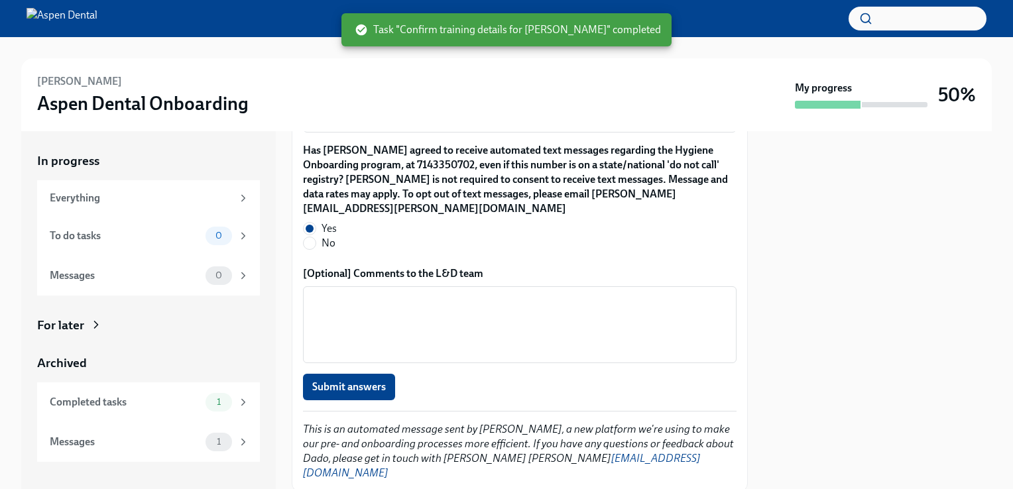
scroll to position [0, 0]
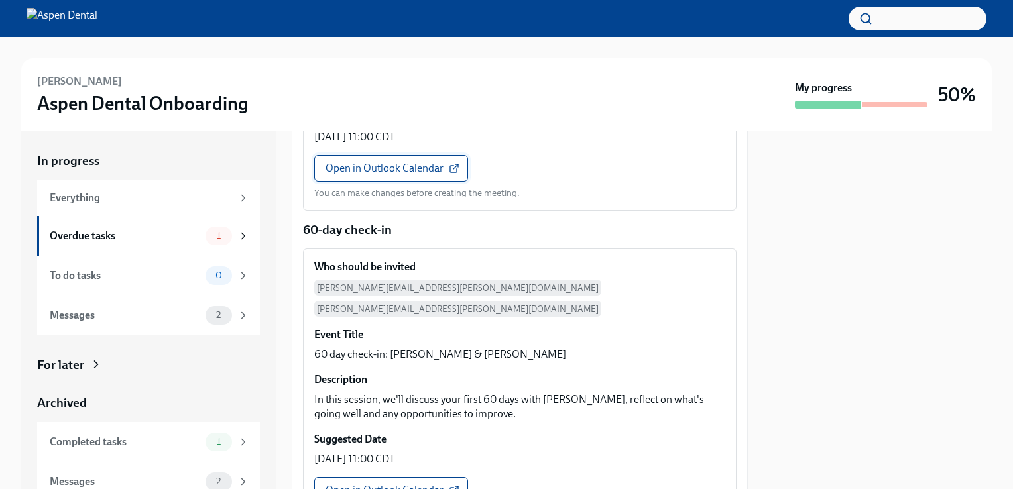
scroll to position [464, 0]
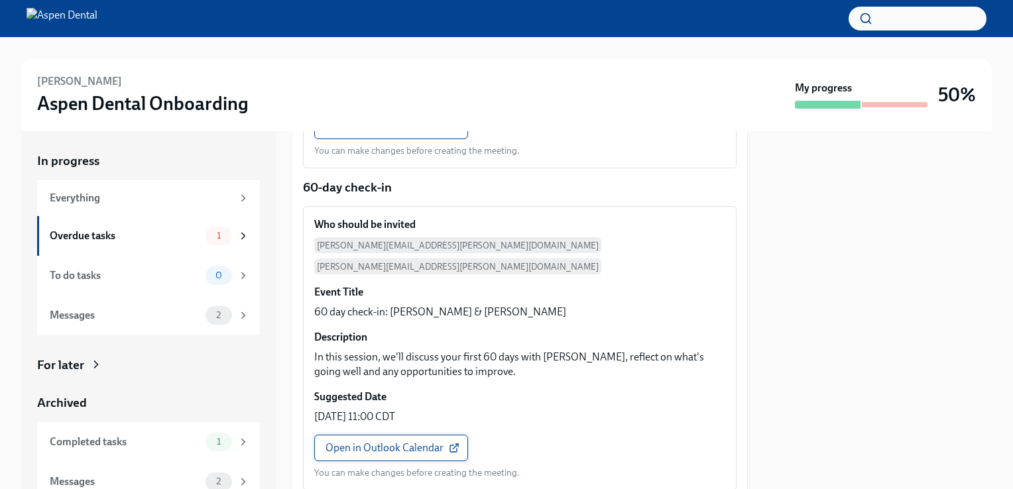
click at [379, 441] on span "Open in Outlook Calendar" at bounding box center [390, 447] width 131 height 13
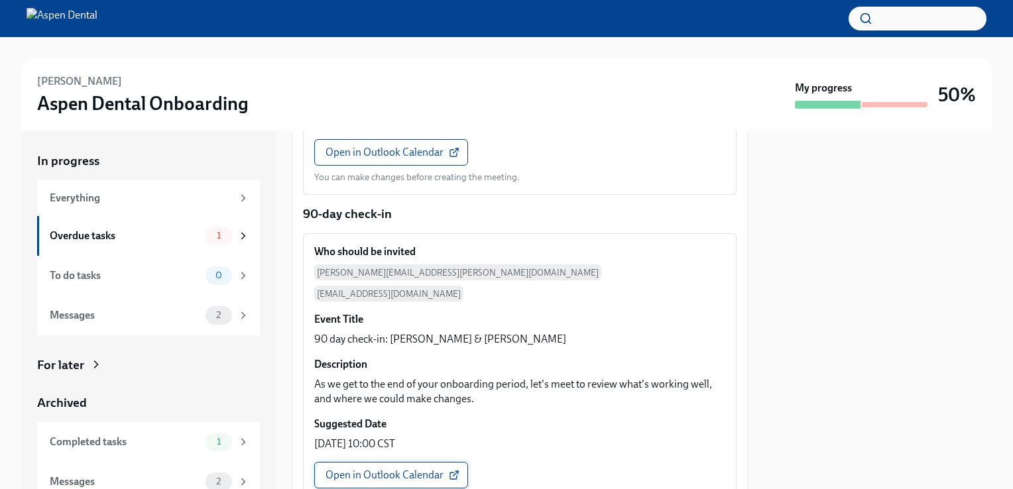
scroll to position [775, 0]
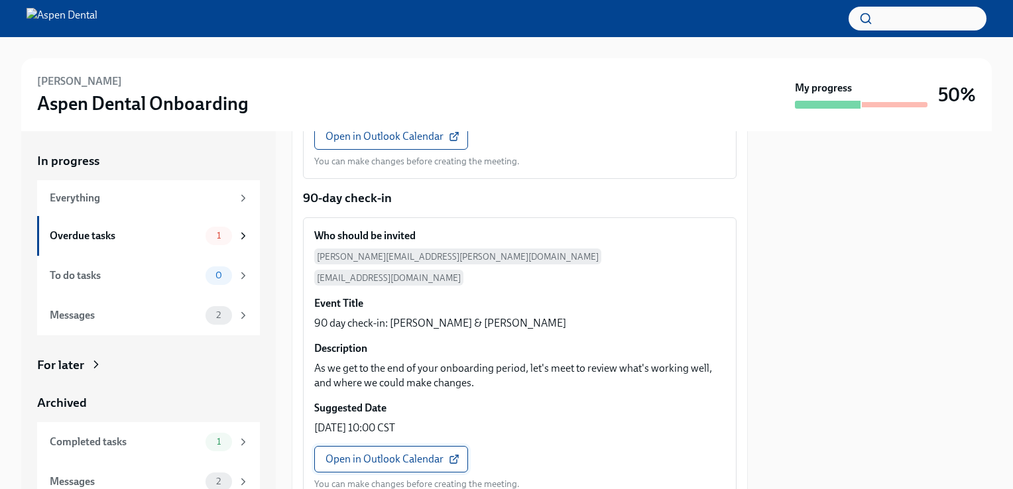
click at [387, 453] on span "Open in Outlook Calendar" at bounding box center [390, 459] width 131 height 13
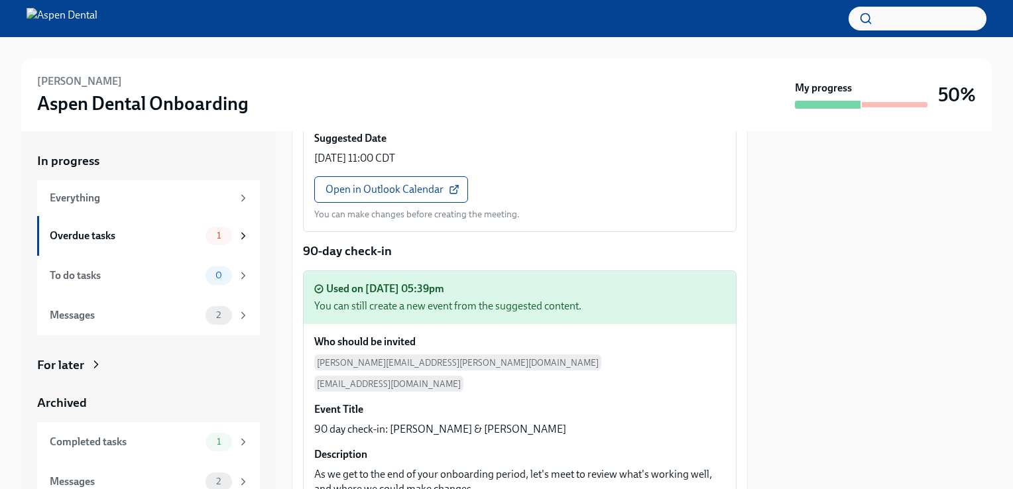
scroll to position [828, 0]
